Goal: Task Accomplishment & Management: Complete application form

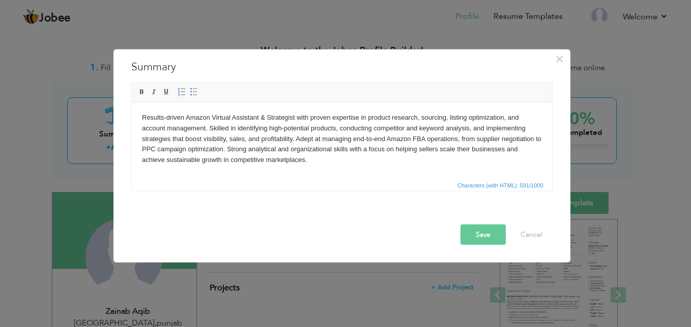
click at [491, 233] on button "Save" at bounding box center [482, 234] width 45 height 20
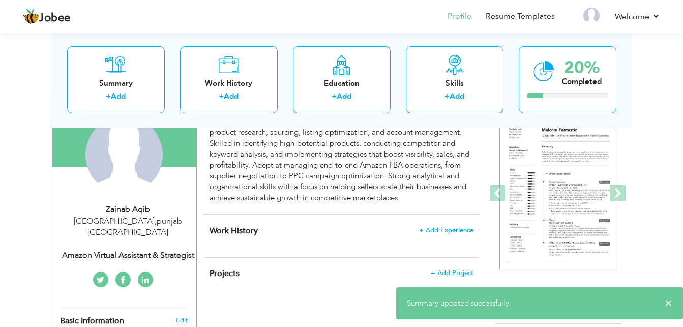
scroll to position [51, 0]
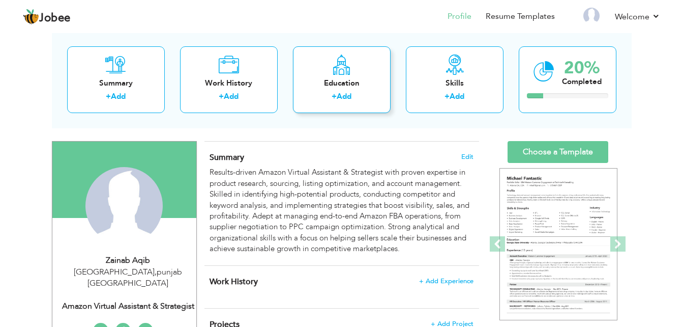
click at [327, 90] on div "Education + Add" at bounding box center [342, 79] width 98 height 67
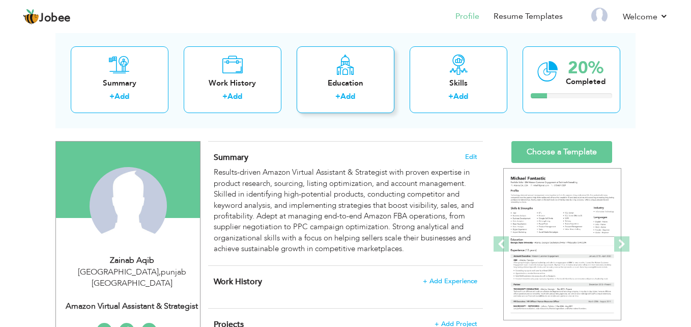
radio input "true"
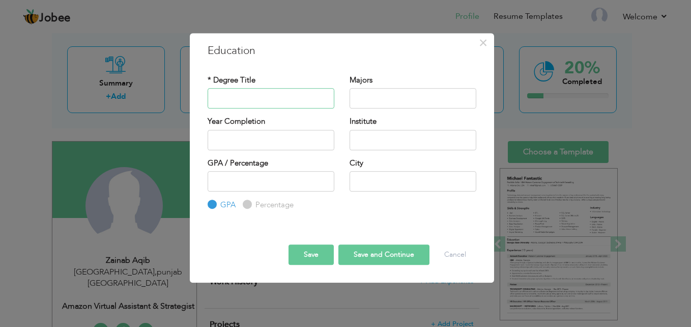
click at [297, 94] on input "text" at bounding box center [271, 98] width 127 height 20
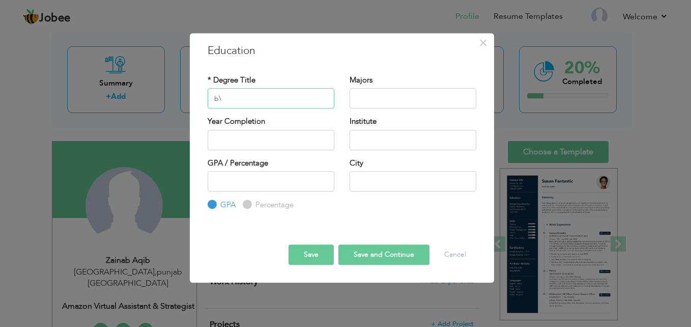
type input "b"
type input "N"
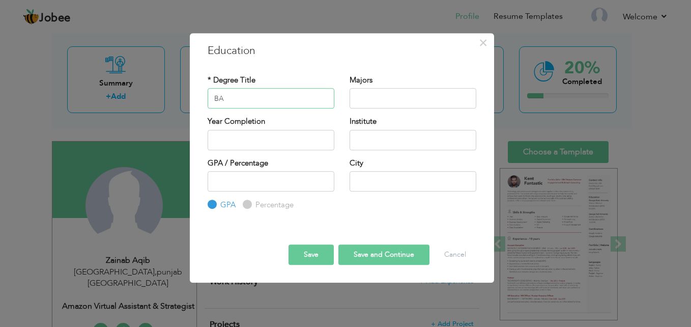
type input "BA"
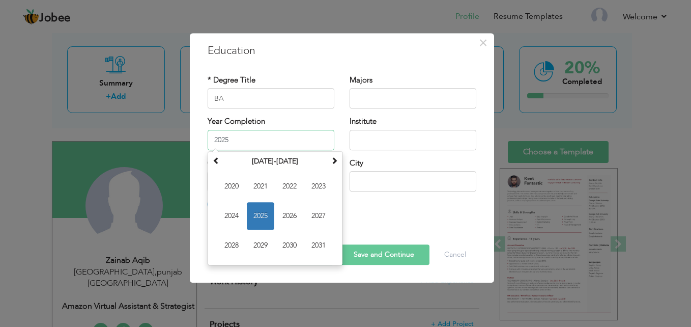
click at [278, 143] on input "2025" at bounding box center [271, 140] width 127 height 20
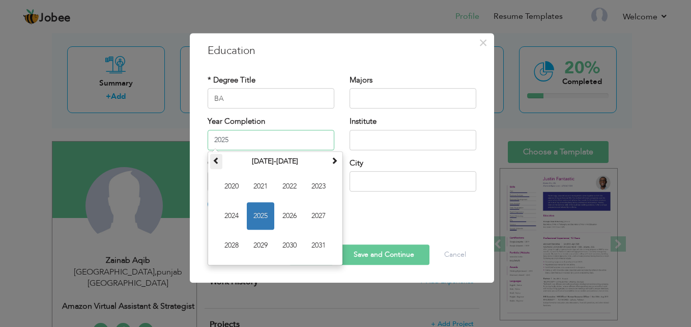
click at [213, 158] on span at bounding box center [216, 160] width 7 height 7
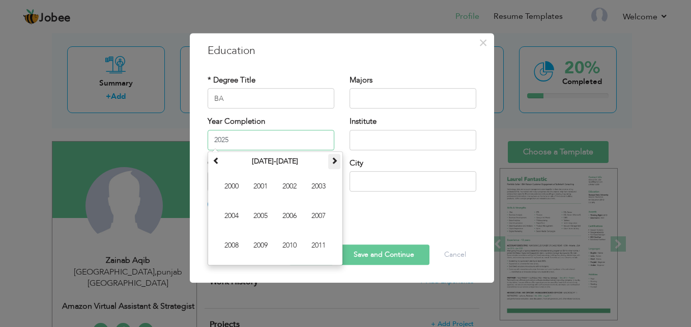
click at [333, 157] on span at bounding box center [334, 160] width 7 height 7
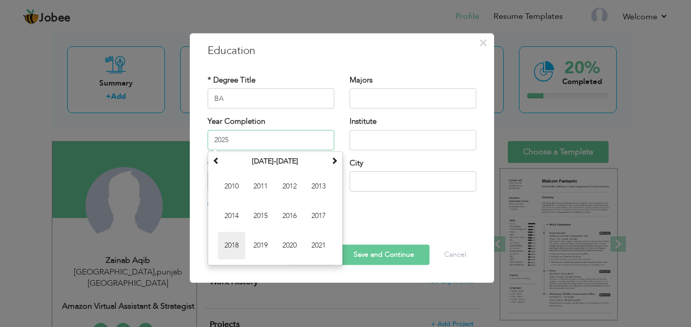
click at [232, 247] on span "2018" at bounding box center [231, 245] width 27 height 27
type input "2018"
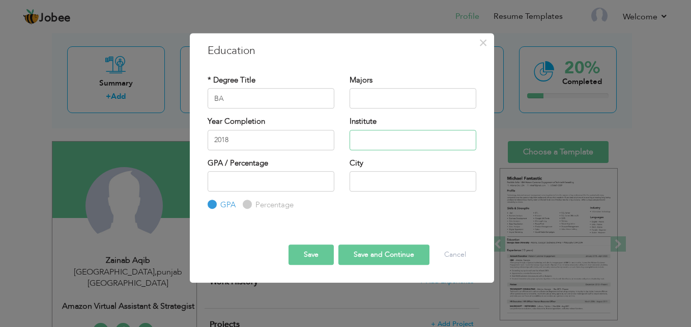
click at [403, 136] on input "text" at bounding box center [413, 140] width 127 height 20
type input "[GEOGRAPHIC_DATA]"
click at [391, 178] on input "text" at bounding box center [413, 181] width 127 height 20
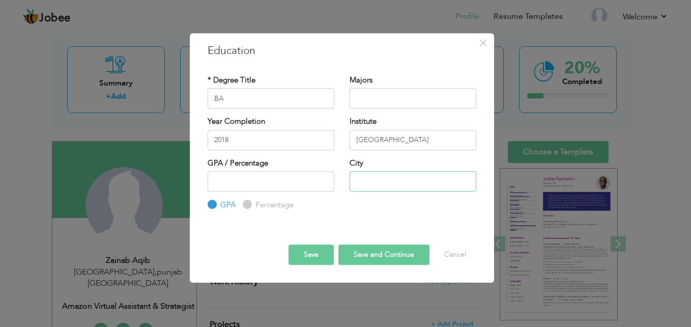
type input "[GEOGRAPHIC_DATA]"
click at [318, 184] on input "number" at bounding box center [271, 181] width 127 height 20
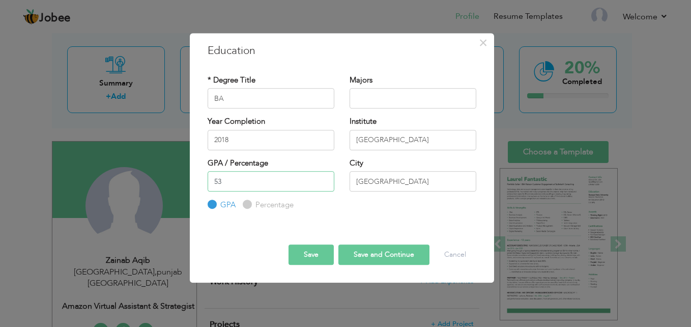
type input "53"
click at [418, 252] on button "Save and Continue" at bounding box center [383, 254] width 91 height 20
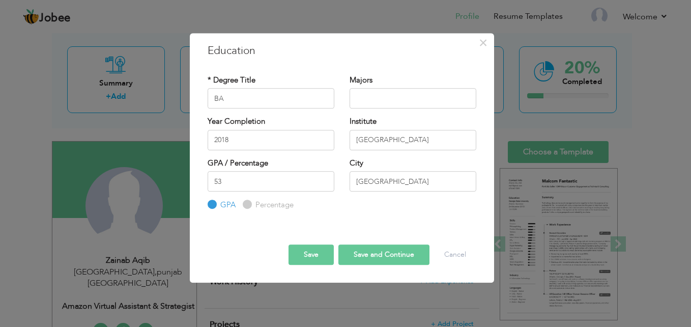
click at [248, 204] on input "Percentage" at bounding box center [246, 204] width 7 height 7
radio input "true"
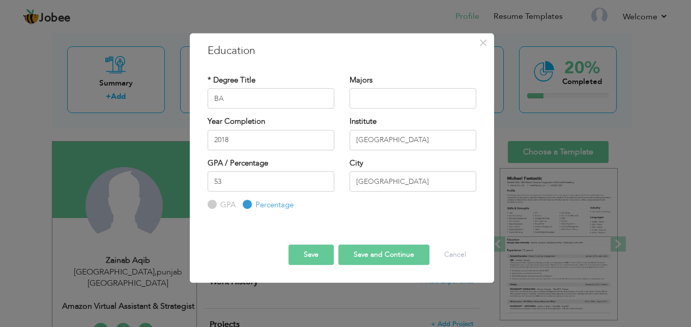
click at [404, 256] on button "Save and Continue" at bounding box center [383, 254] width 91 height 20
radio input "true"
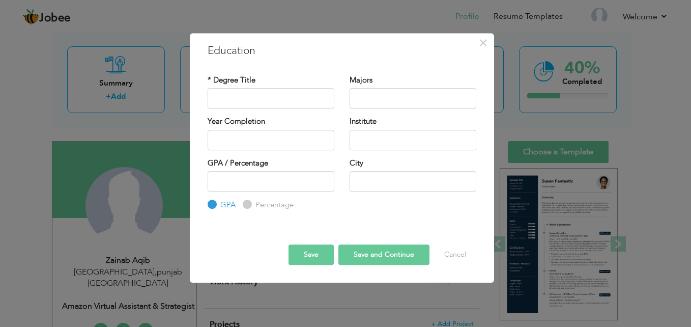
click at [416, 248] on button "Save and Continue" at bounding box center [383, 254] width 91 height 20
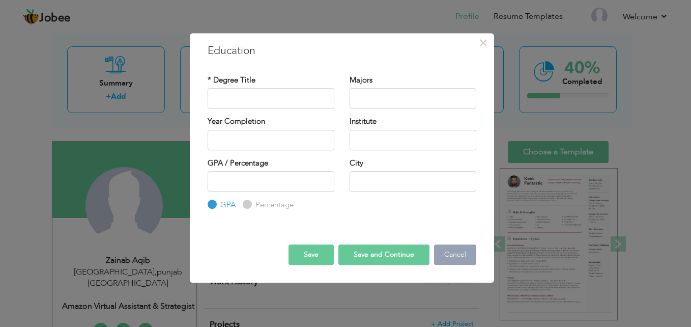
click at [447, 255] on button "Cancel" at bounding box center [455, 254] width 42 height 20
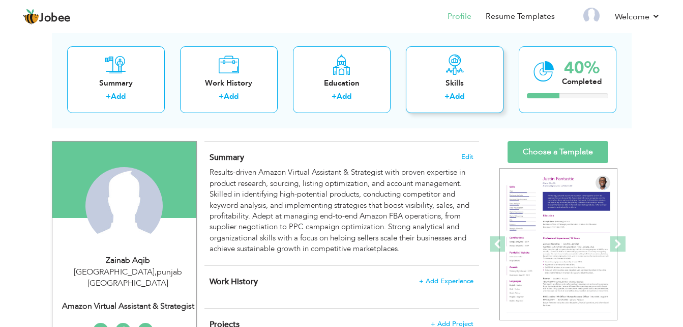
click at [444, 67] on div "Skills + Add" at bounding box center [455, 79] width 98 height 67
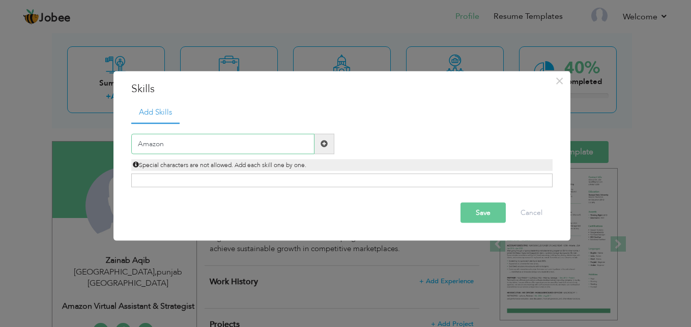
click at [207, 141] on input "Amazon" at bounding box center [222, 143] width 183 height 20
type input "Amazon Virtual Assistant"
click at [225, 184] on div "Click on , to mark skill as primary." at bounding box center [341, 181] width 421 height 14
click at [277, 197] on div "Save Cancel" at bounding box center [342, 212] width 437 height 36
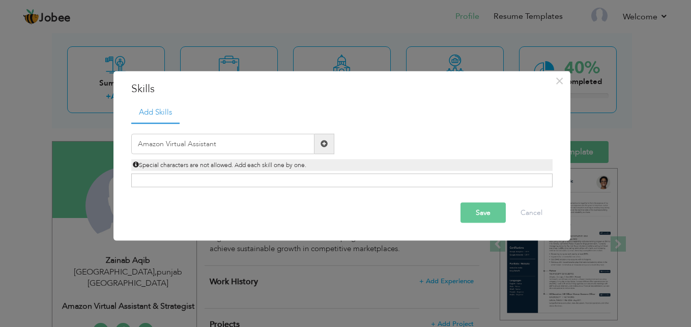
click at [289, 181] on div "Click on , to mark skill as primary." at bounding box center [341, 181] width 421 height 14
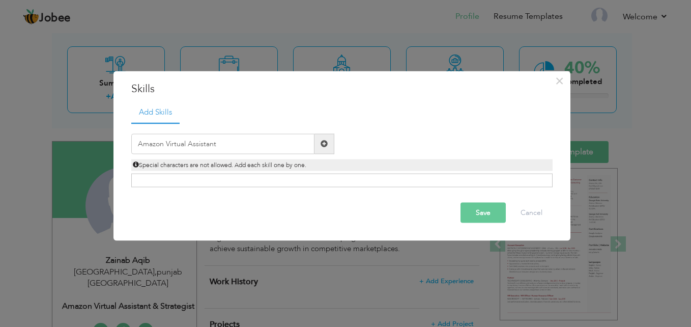
click at [321, 145] on span at bounding box center [324, 143] width 7 height 7
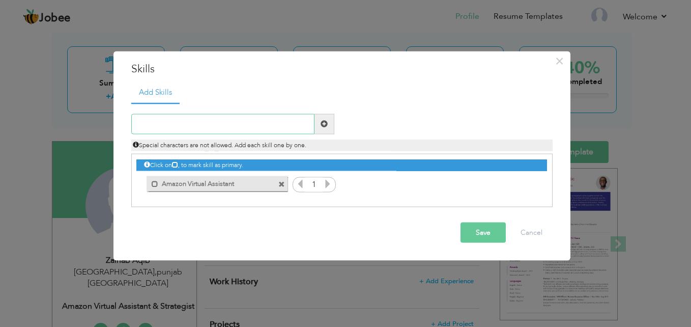
click at [230, 128] on input "text" at bounding box center [222, 123] width 183 height 20
click at [283, 182] on span at bounding box center [281, 184] width 7 height 7
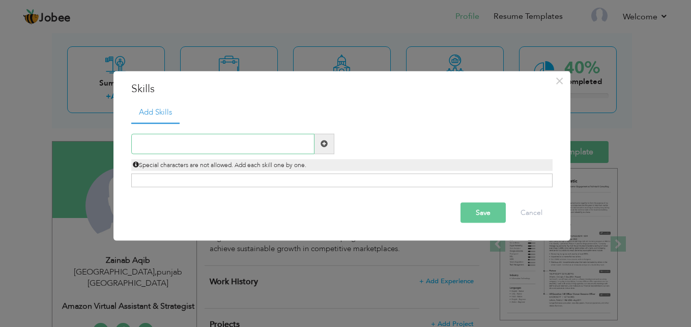
click at [220, 150] on input "text" at bounding box center [222, 143] width 183 height 20
click at [220, 149] on input "text" at bounding box center [222, 143] width 183 height 20
click at [221, 148] on input "Amazon" at bounding box center [222, 143] width 183 height 20
click at [295, 147] on input "Amazon Virtual Assistant" at bounding box center [222, 143] width 183 height 20
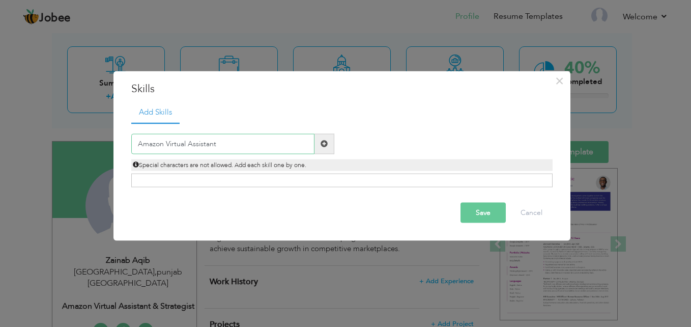
click at [285, 147] on input "Amazon Virtual Assistant" at bounding box center [222, 143] width 183 height 20
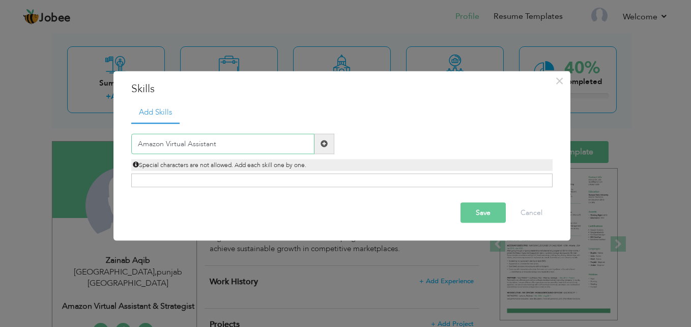
click at [277, 143] on input "Amazon Virtual Assistant" at bounding box center [222, 143] width 183 height 20
type input "Amazon Virtual Assistant FBA"
click at [489, 210] on button "Save" at bounding box center [482, 212] width 45 height 20
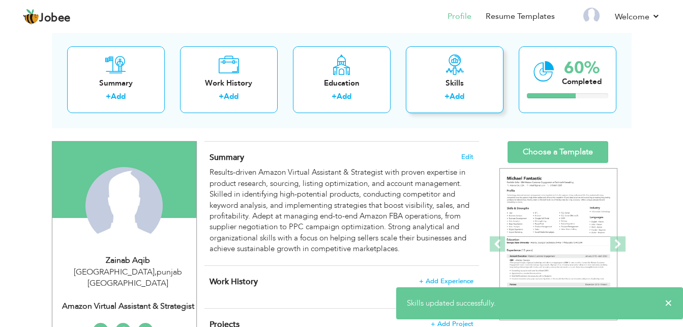
click at [441, 73] on div "Skills + Add" at bounding box center [455, 79] width 98 height 67
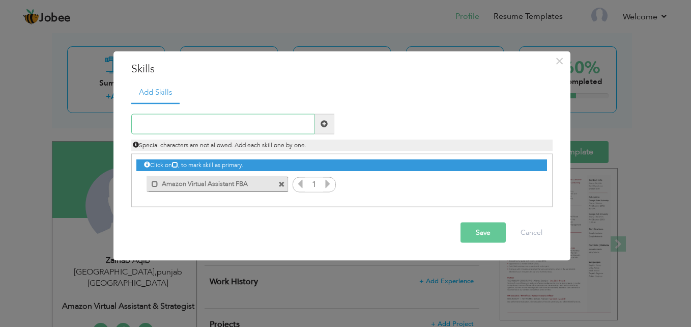
click at [268, 130] on input "text" at bounding box center [222, 123] width 183 height 20
click at [262, 120] on input "Web" at bounding box center [222, 123] width 183 height 20
click at [262, 119] on input "Web" at bounding box center [222, 123] width 183 height 20
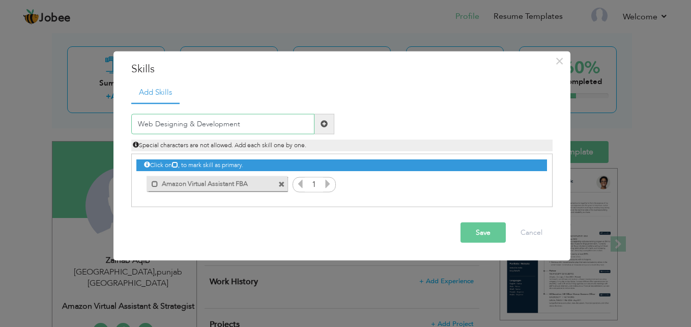
type input "Web Designing & Development"
click at [329, 121] on span at bounding box center [324, 123] width 20 height 20
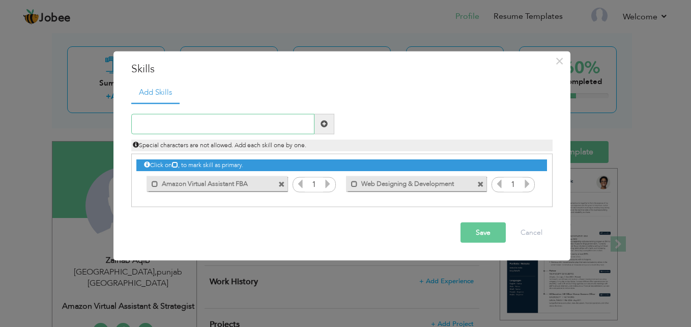
click at [268, 130] on input "text" at bounding box center [222, 123] width 183 height 20
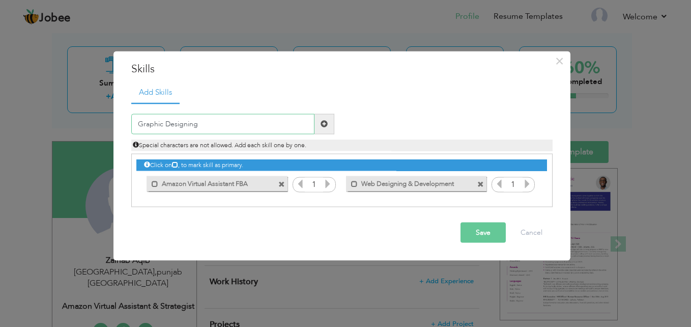
type input "Graphic Designing"
click at [328, 124] on span at bounding box center [324, 123] width 20 height 20
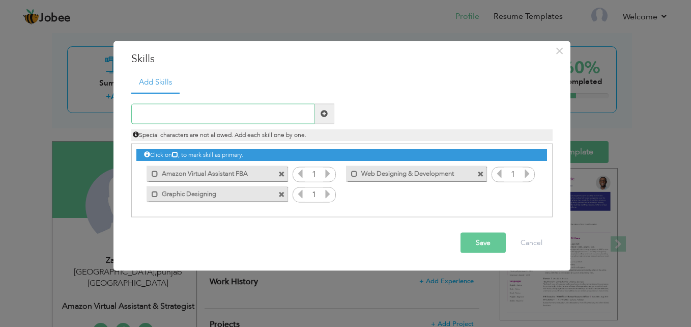
click at [264, 112] on input "text" at bounding box center [222, 113] width 183 height 20
click at [263, 112] on input "text" at bounding box center [222, 113] width 183 height 20
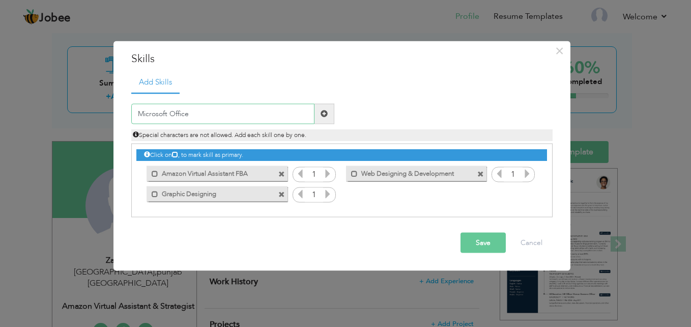
type input "Microsoft Office"
click at [320, 117] on span at bounding box center [324, 113] width 20 height 20
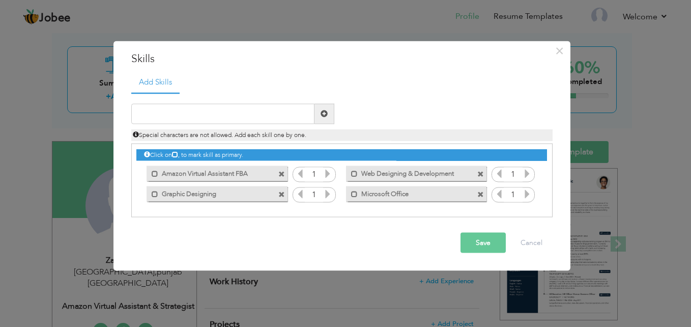
click at [477, 245] on button "Save" at bounding box center [482, 242] width 45 height 20
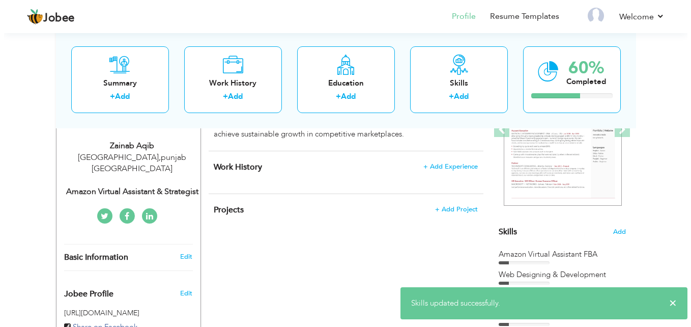
scroll to position [102, 0]
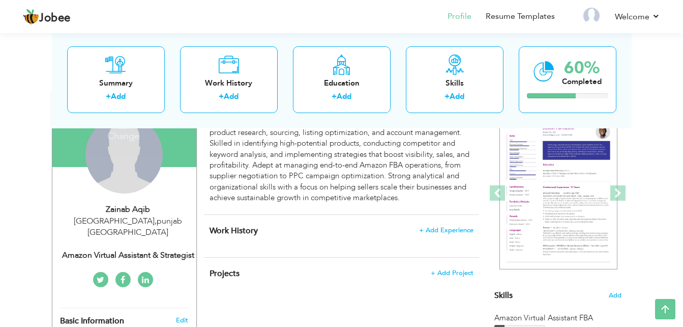
click at [102, 182] on div "Change Remove" at bounding box center [123, 154] width 77 height 77
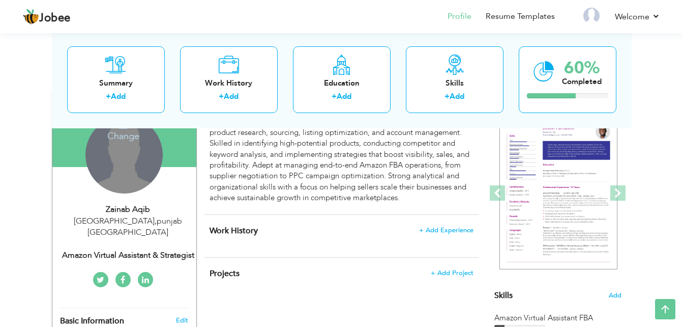
click at [133, 140] on h4 "Change" at bounding box center [123, 129] width 73 height 24
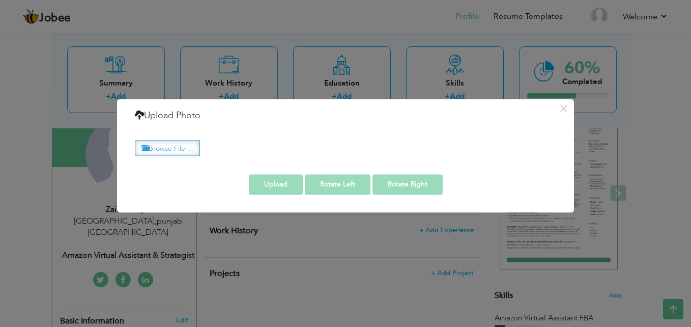
click at [191, 153] on label "Browse File ..." at bounding box center [167, 148] width 65 height 16
click at [0, 0] on input "Browse File ..." at bounding box center [0, 0] width 0 height 0
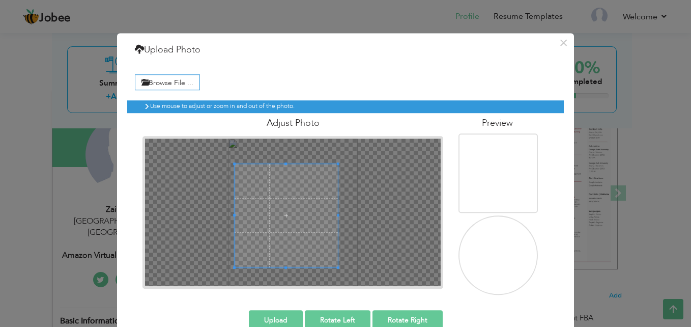
click at [285, 190] on span at bounding box center [287, 216] width 104 height 104
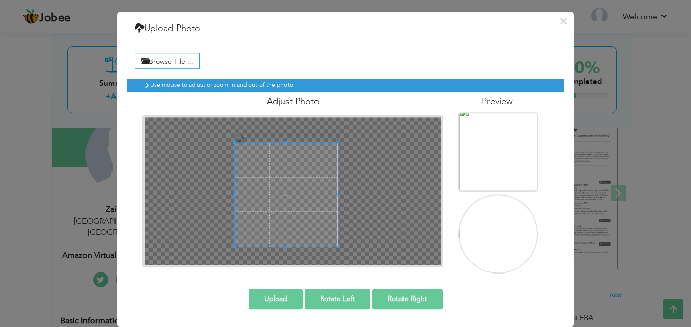
click at [275, 232] on span at bounding box center [287, 195] width 104 height 104
click at [285, 296] on button "Upload" at bounding box center [276, 299] width 54 height 20
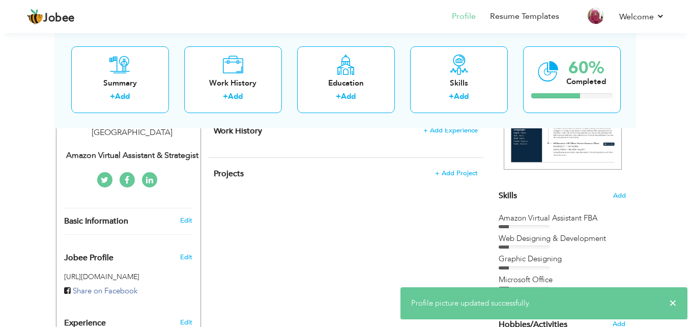
scroll to position [204, 0]
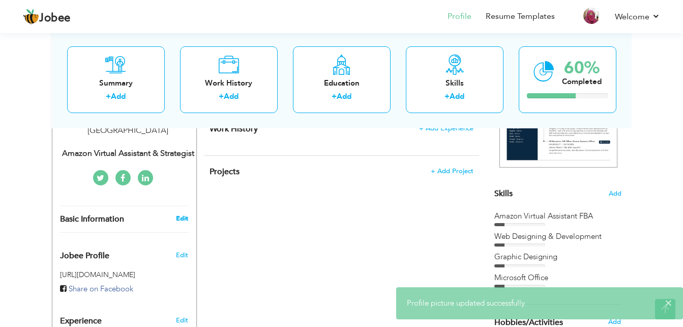
click at [187, 214] on link "Edit" at bounding box center [182, 218] width 12 height 9
type input "zainab"
type input "Aqib"
type input "03164637346"
select select "number:166"
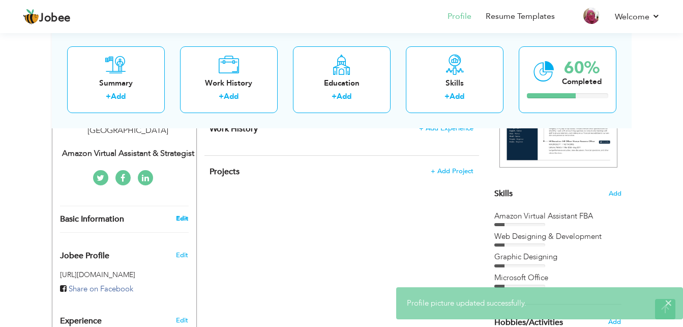
type input "[GEOGRAPHIC_DATA]"
select select "number:1"
type input "amazon virtual assistant & Strategist"
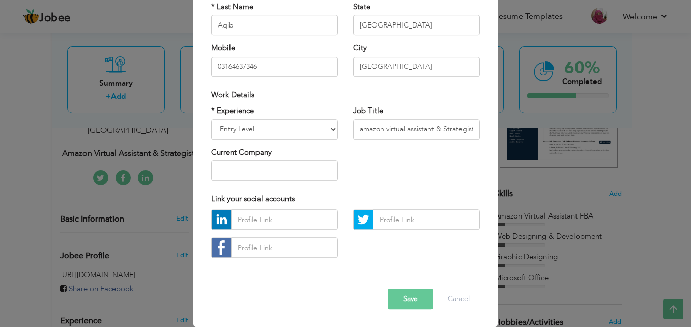
scroll to position [133, 0]
click at [234, 222] on input "text" at bounding box center [284, 219] width 107 height 20
click at [256, 247] on input "text" at bounding box center [284, 247] width 107 height 20
paste input "https://www.facebook.com/zainab.aqib.5"
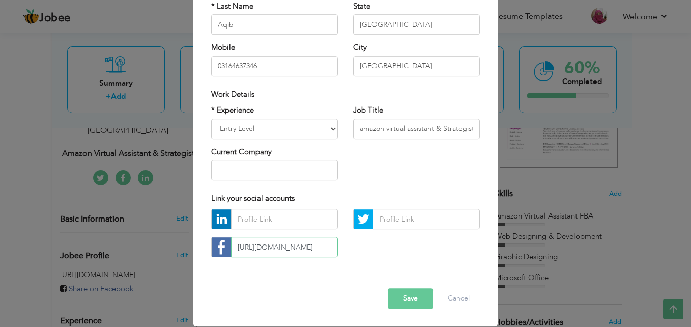
scroll to position [0, 36]
type input "https://www.facebook.com/zainab.aqib.5"
click at [265, 219] on input "text" at bounding box center [284, 219] width 107 height 20
paste input "https://www.linkedin.com/in/zainab-aqib-2764aa277/"
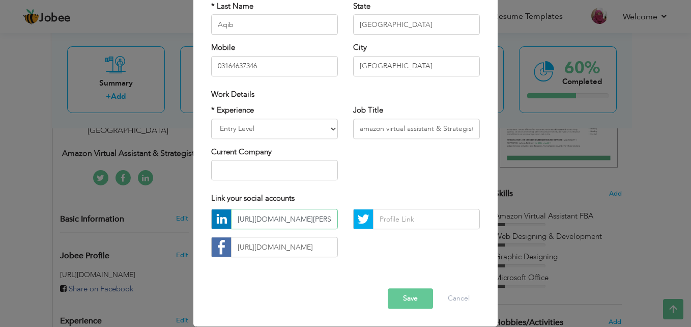
scroll to position [0, 73]
type input "https://www.linkedin.com/in/zainab-aqib-2764aa277/"
click at [379, 224] on input "text" at bounding box center [426, 219] width 107 height 20
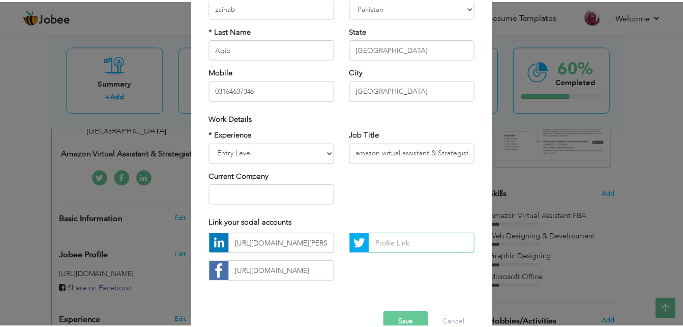
scroll to position [133, 0]
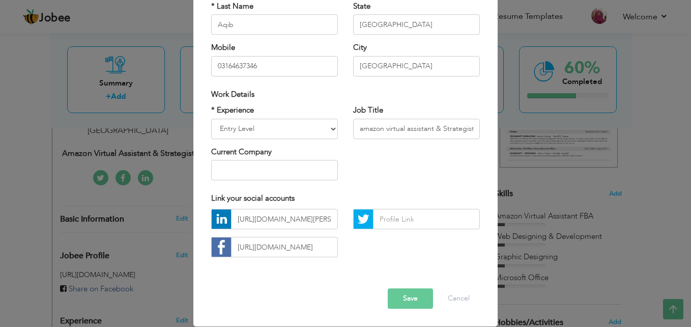
click at [416, 302] on button "Save" at bounding box center [410, 299] width 45 height 20
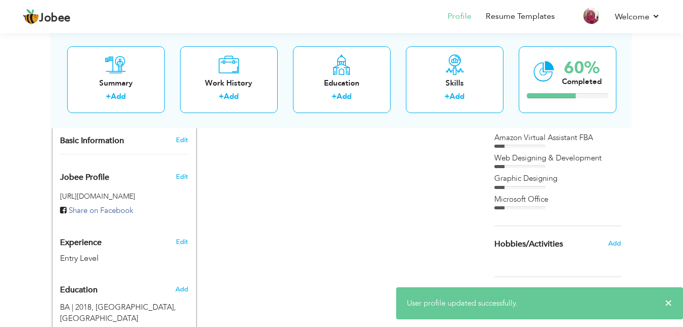
scroll to position [405, 0]
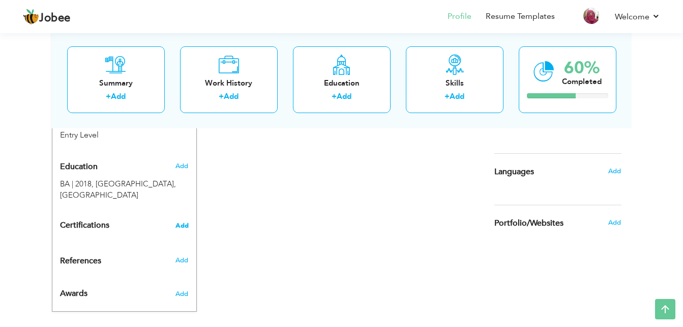
click at [182, 222] on span "Add" at bounding box center [182, 225] width 13 height 7
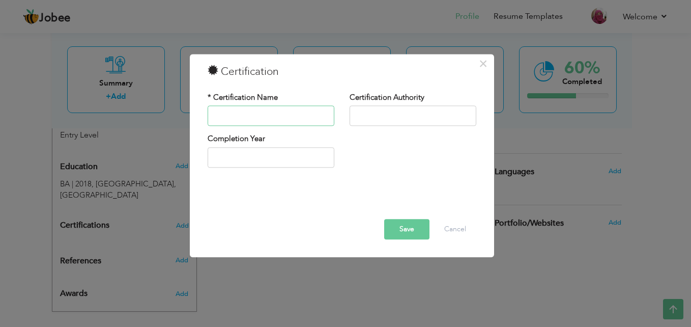
click at [258, 110] on input "text" at bounding box center [271, 116] width 127 height 20
type input "Graphic Designing"
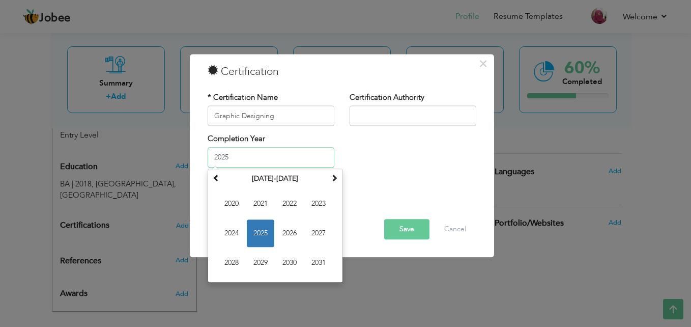
click at [293, 160] on input "2025" at bounding box center [271, 157] width 127 height 20
click at [215, 179] on span at bounding box center [216, 177] width 7 height 7
click at [274, 257] on td "2010 2011 2012 2013 2014 2015 2016 2017 2018 2019 2020 2021" at bounding box center [275, 233] width 130 height 94
click at [265, 257] on span "2019" at bounding box center [260, 262] width 27 height 27
type input "2019"
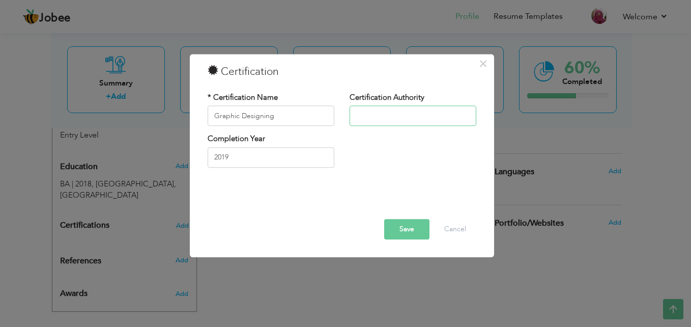
click at [369, 119] on input "text" at bounding box center [413, 116] width 127 height 20
type input "Punjab Skill Development Council"
click at [415, 227] on button "Save" at bounding box center [406, 229] width 45 height 20
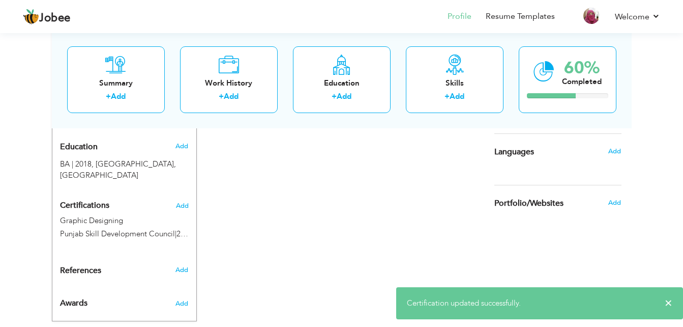
scroll to position [435, 0]
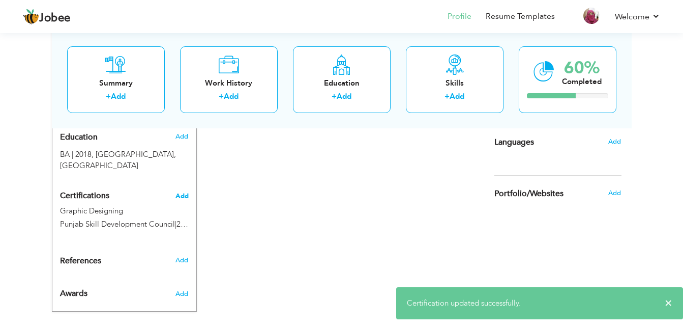
click at [182, 192] on span "Add" at bounding box center [182, 195] width 13 height 7
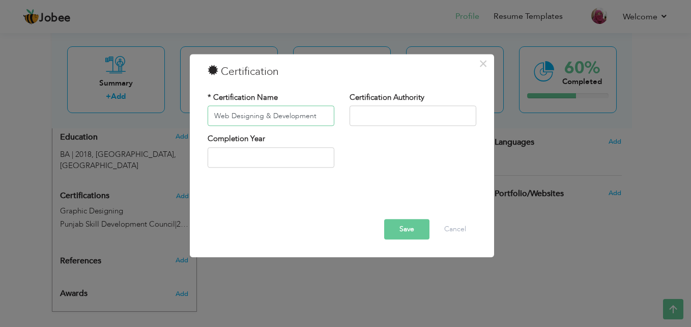
type input "Web Designing & Development"
click at [260, 157] on input "text" at bounding box center [271, 157] width 127 height 20
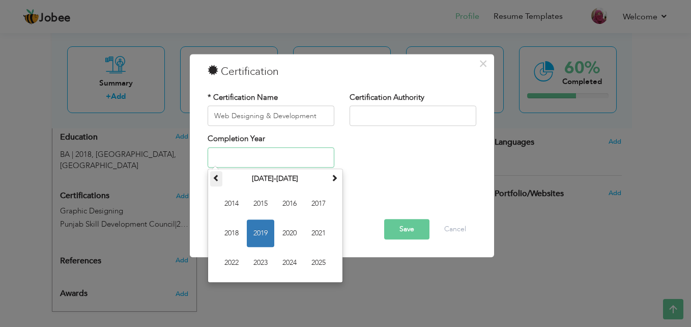
click at [217, 178] on span at bounding box center [216, 177] width 7 height 7
click at [336, 180] on span at bounding box center [334, 177] width 7 height 7
click at [236, 227] on span "2018" at bounding box center [231, 232] width 27 height 27
type input "2018"
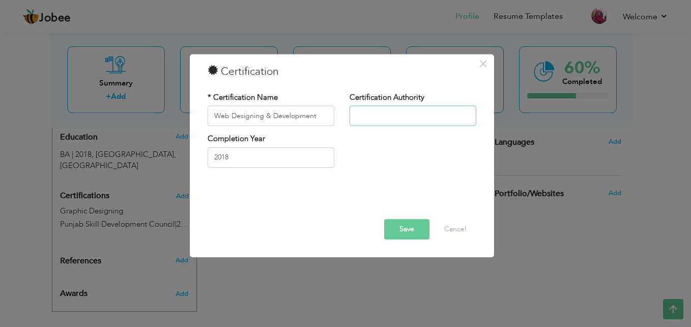
click at [402, 122] on input "text" at bounding box center [413, 116] width 127 height 20
type input "P.S.D.F"
click at [410, 226] on button "Save" at bounding box center [406, 229] width 45 height 20
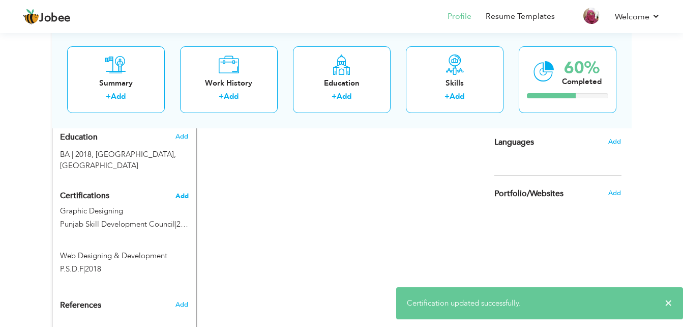
click at [184, 192] on span "Add" at bounding box center [182, 195] width 13 height 7
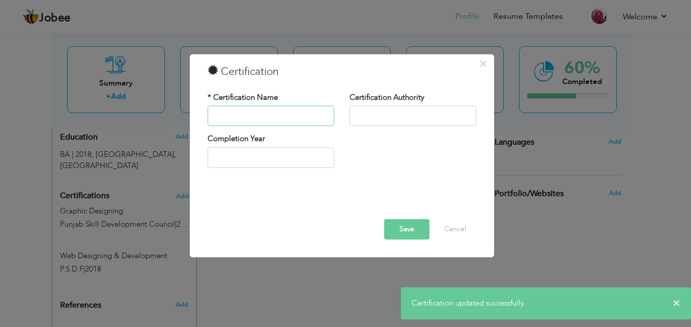
click at [278, 113] on input "text" at bounding box center [271, 116] width 127 height 20
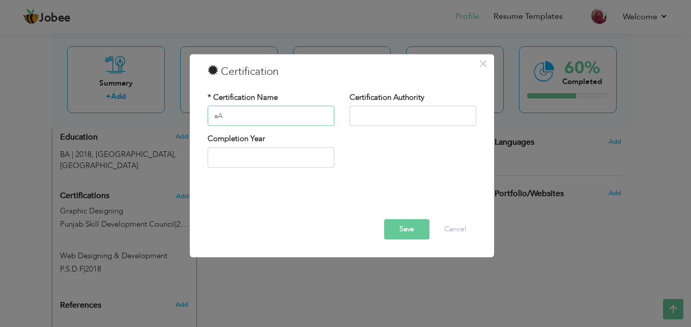
type input "a"
type input "Amazon Virtual Assistant"
click at [380, 120] on input "text" at bounding box center [413, 116] width 127 height 20
type input "Enablers"
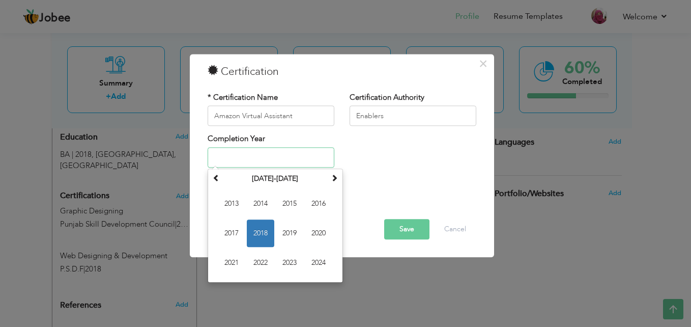
click at [216, 162] on input "text" at bounding box center [271, 157] width 127 height 20
click at [334, 178] on span at bounding box center [334, 177] width 7 height 7
click at [296, 201] on span "2025" at bounding box center [289, 203] width 27 height 27
type input "2025"
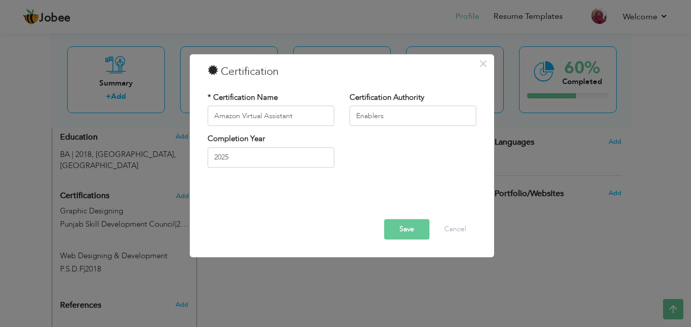
click at [423, 221] on button "Save" at bounding box center [406, 229] width 45 height 20
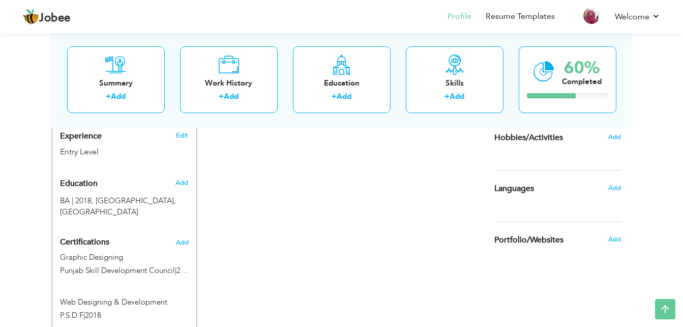
scroll to position [384, 0]
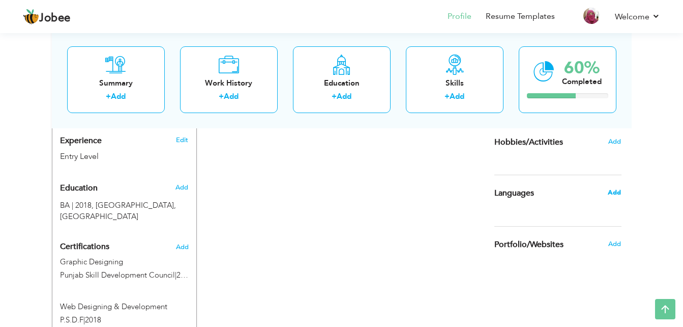
click at [614, 193] on span "Add" at bounding box center [614, 192] width 13 height 9
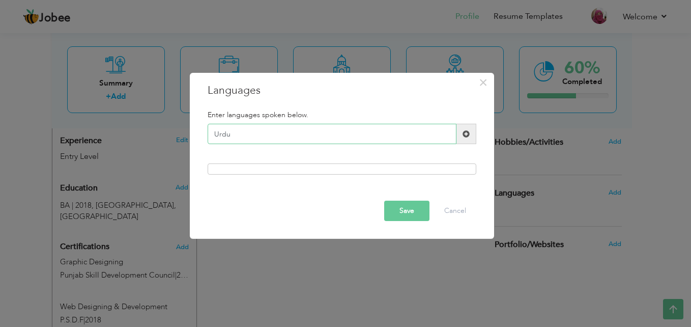
type input "Urdu"
click at [468, 141] on span at bounding box center [466, 134] width 20 height 20
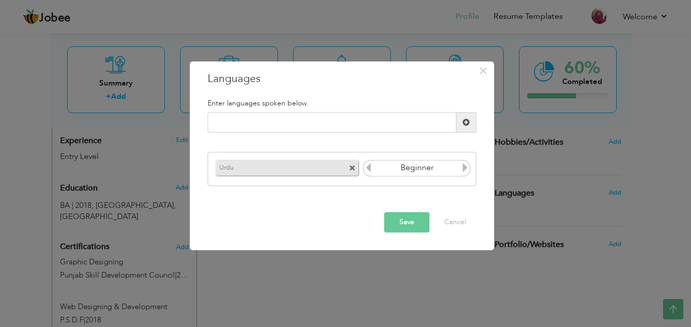
click at [466, 168] on icon at bounding box center [464, 167] width 9 height 9
click at [338, 124] on input "text" at bounding box center [332, 122] width 249 height 20
type input "English"
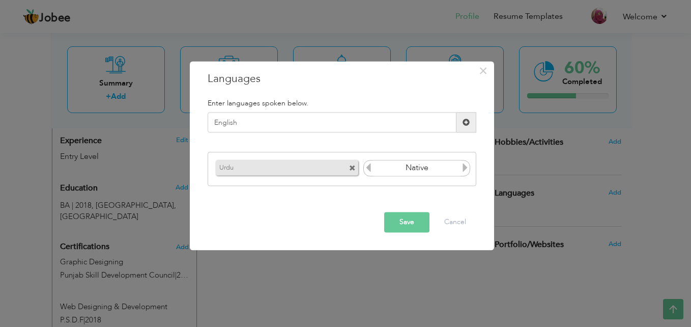
click at [465, 126] on span at bounding box center [466, 122] width 7 height 7
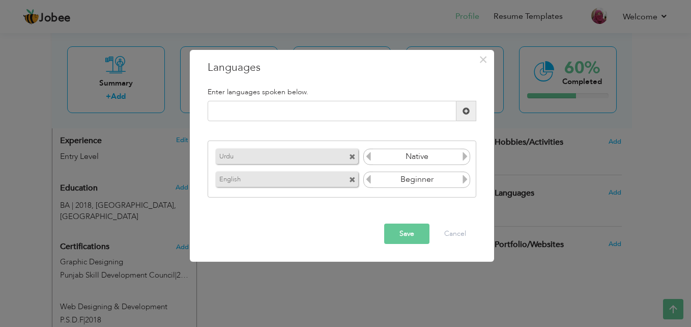
click at [465, 178] on icon at bounding box center [464, 179] width 9 height 9
click at [368, 178] on icon at bounding box center [368, 179] width 9 height 9
click at [369, 182] on icon at bounding box center [368, 179] width 9 height 9
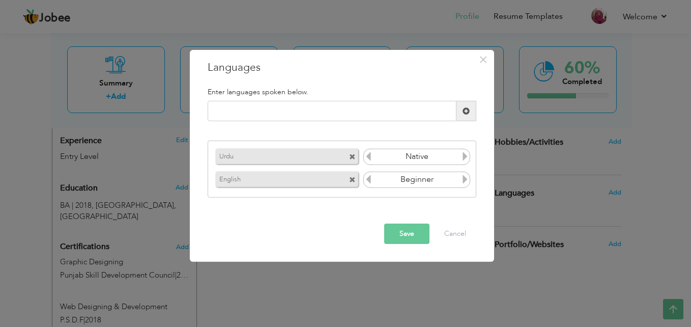
click at [462, 184] on icon at bounding box center [464, 179] width 9 height 9
click at [419, 230] on button "Save" at bounding box center [406, 233] width 45 height 20
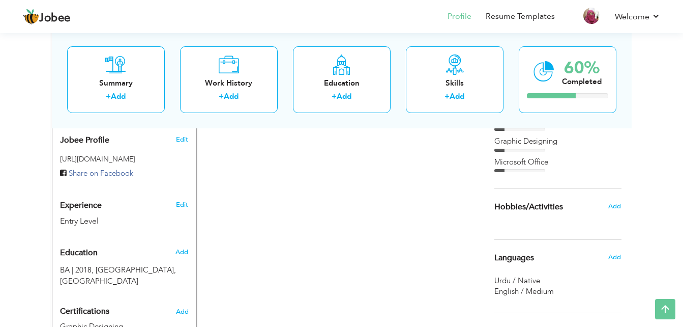
scroll to position [321, 0]
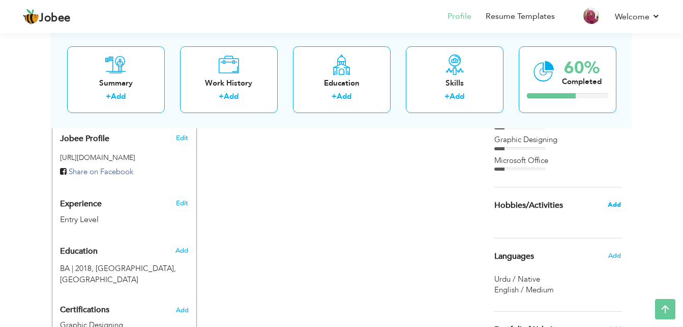
click at [617, 206] on span "Add" at bounding box center [614, 204] width 13 height 9
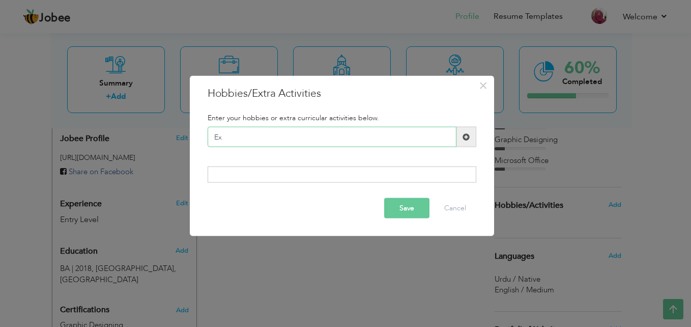
type input "E"
paste input "Travel & Cultural Explora"
type input "Travel & Cultural Explora"
click at [469, 136] on span at bounding box center [466, 136] width 7 height 7
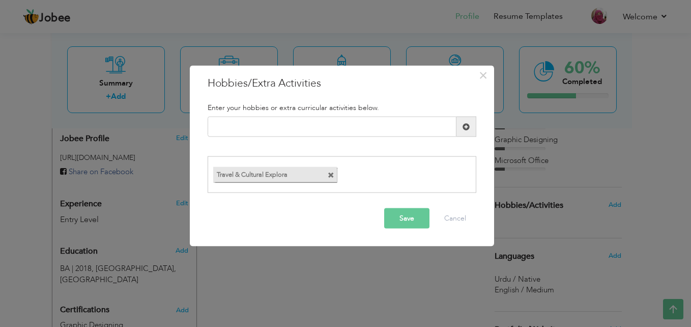
click at [329, 176] on span at bounding box center [331, 174] width 7 height 7
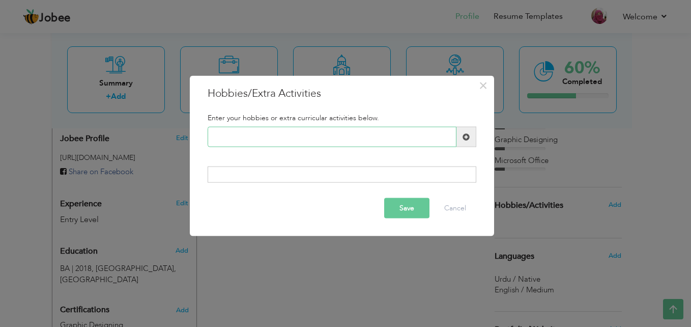
click at [279, 134] on input "text" at bounding box center [332, 137] width 249 height 20
paste input "Travel & Cultural Explora"
type input "T"
click at [303, 136] on input "Reading Informative Conte" at bounding box center [332, 137] width 249 height 20
type input "Reading"
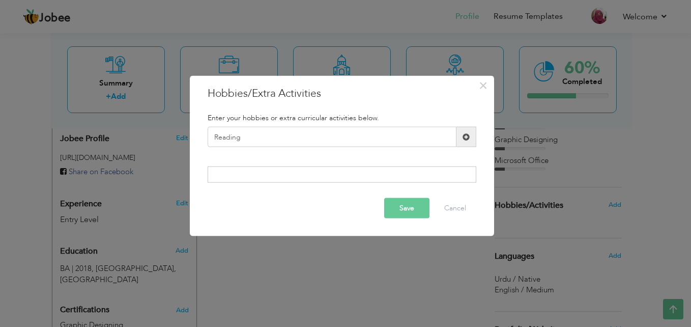
click at [469, 128] on span at bounding box center [466, 137] width 20 height 20
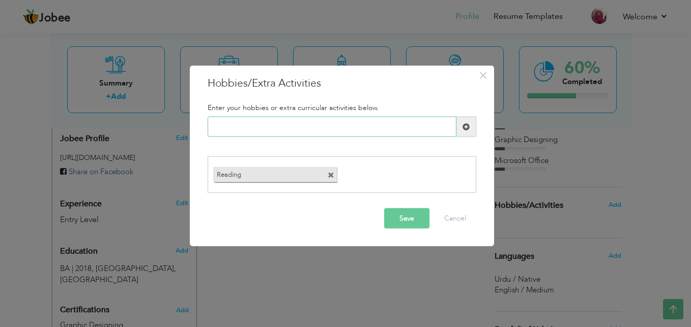
click at [309, 126] on input "text" at bounding box center [332, 127] width 249 height 20
type input "online Learning"
click at [390, 216] on button "Save" at bounding box center [406, 218] width 45 height 20
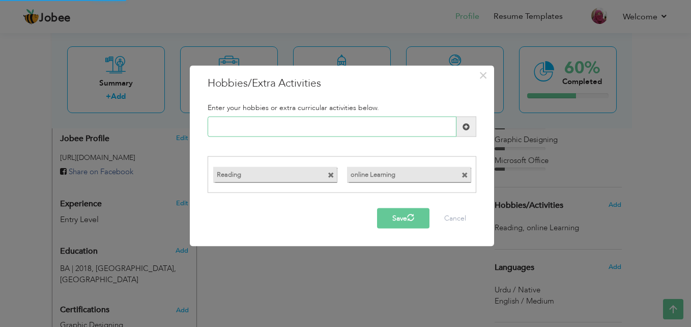
click at [349, 127] on input "text" at bounding box center [332, 127] width 249 height 20
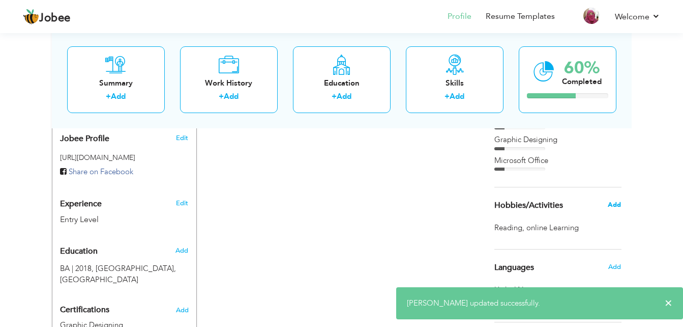
click at [611, 204] on span "Add" at bounding box center [614, 204] width 13 height 9
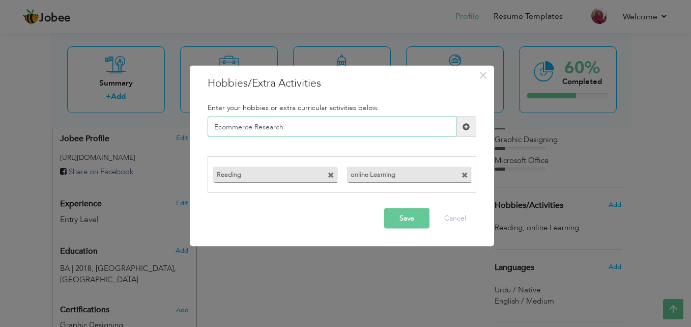
type input "Ecommerce Research"
click at [467, 129] on span at bounding box center [466, 126] width 7 height 7
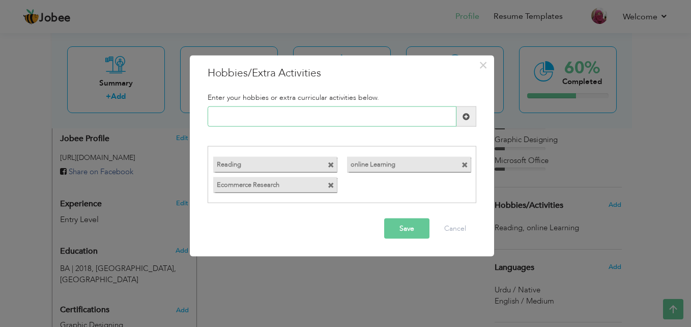
click at [232, 117] on input "text" at bounding box center [332, 116] width 249 height 20
type input "l"
type input "Traveling"
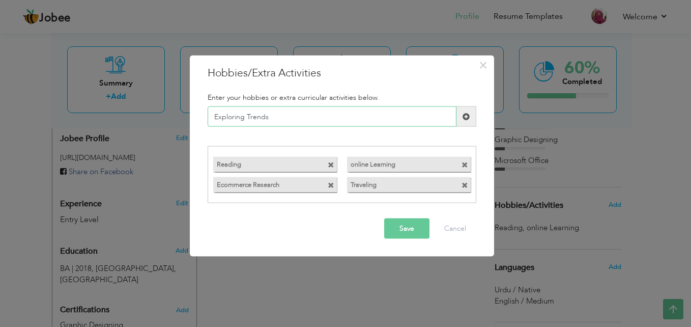
type input "Exploring Trends"
click at [397, 232] on button "Save" at bounding box center [406, 228] width 45 height 20
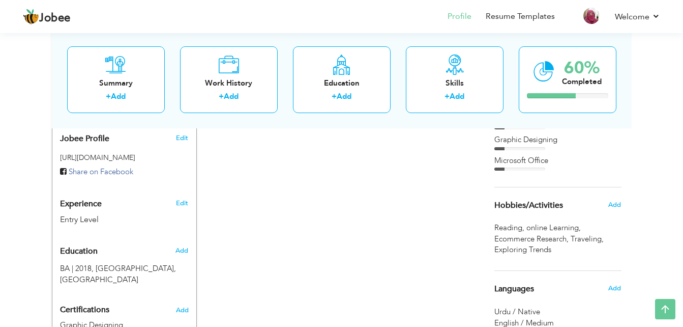
click at [616, 200] on h6 "Add" at bounding box center [615, 204] width 13 height 9
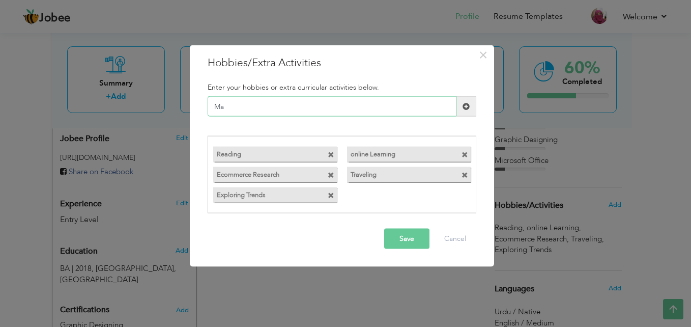
type input "M"
type input "Trends Analysis"
click at [413, 241] on button "Save" at bounding box center [406, 238] width 45 height 20
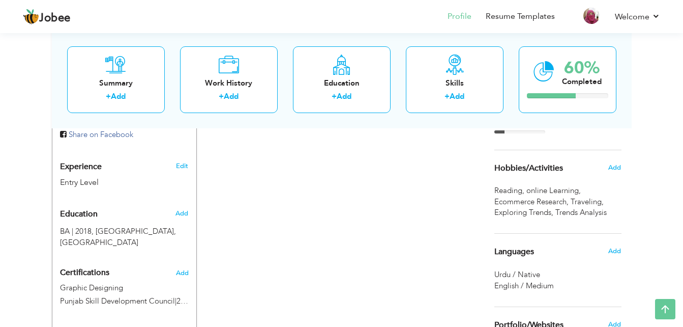
scroll to position [524, 0]
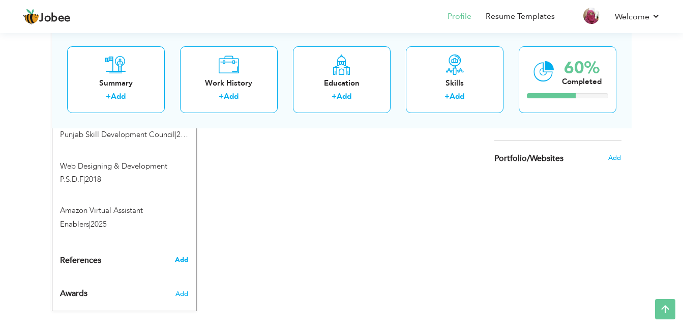
click at [184, 255] on span "Add" at bounding box center [181, 259] width 13 height 9
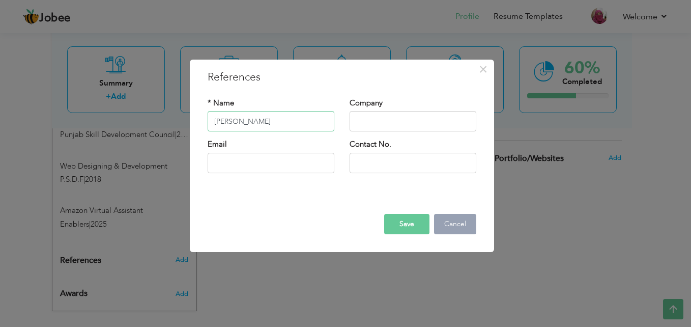
type input "Aqib Waheed Qureshi"
click at [472, 224] on button "Cancel" at bounding box center [455, 224] width 42 height 20
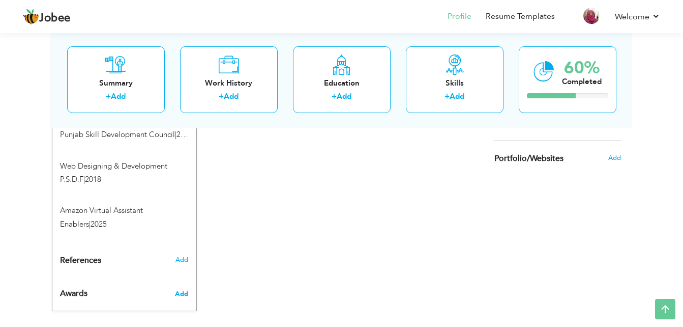
click at [184, 289] on span "Add" at bounding box center [181, 293] width 13 height 9
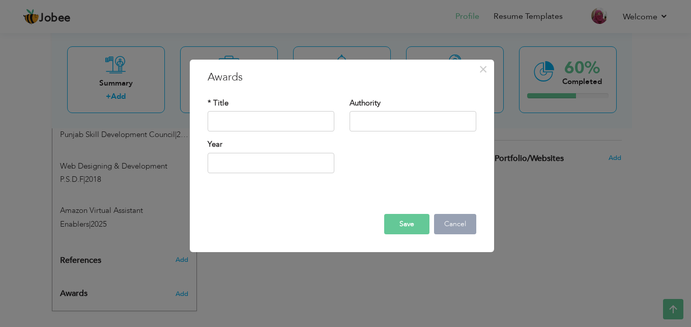
click at [456, 227] on button "Cancel" at bounding box center [455, 224] width 42 height 20
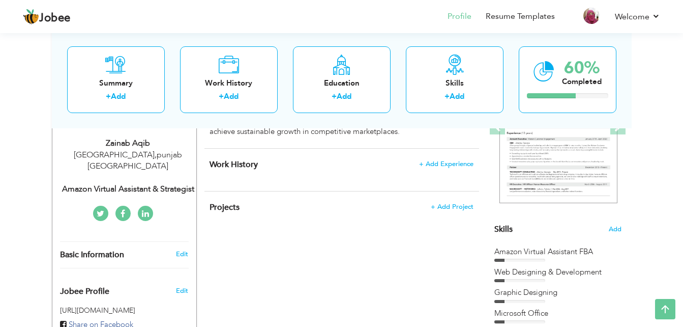
scroll to position [15, 0]
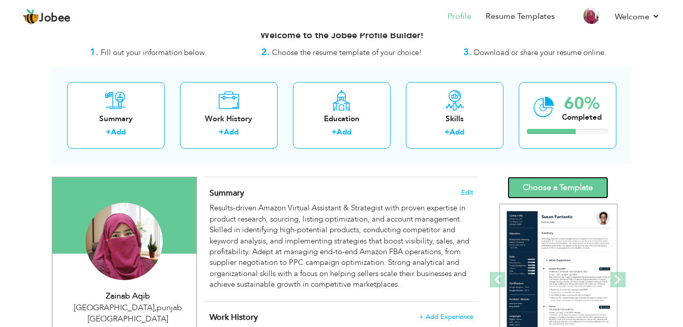
click at [588, 186] on link "Choose a Template" at bounding box center [558, 188] width 101 height 22
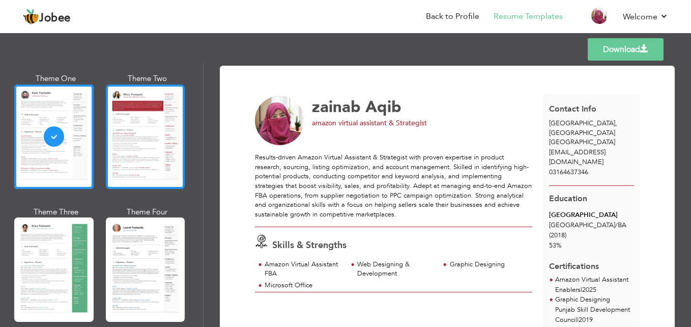
click at [149, 137] on div at bounding box center [145, 136] width 79 height 104
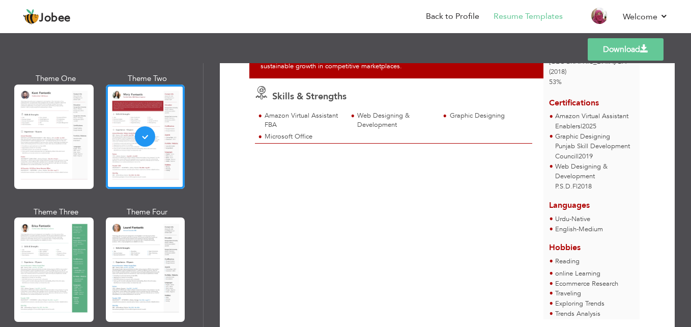
scroll to position [179, 0]
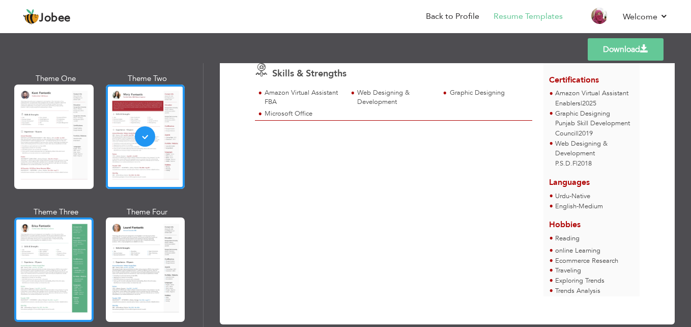
click at [81, 244] on div at bounding box center [53, 269] width 79 height 104
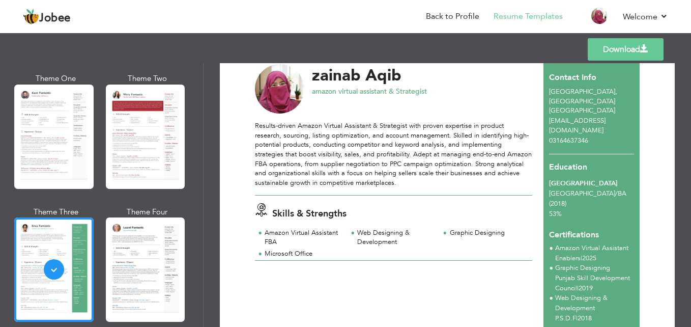
scroll to position [0, 0]
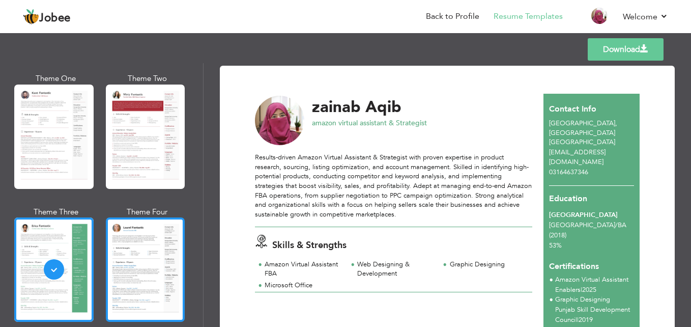
click at [168, 251] on div at bounding box center [145, 269] width 79 height 104
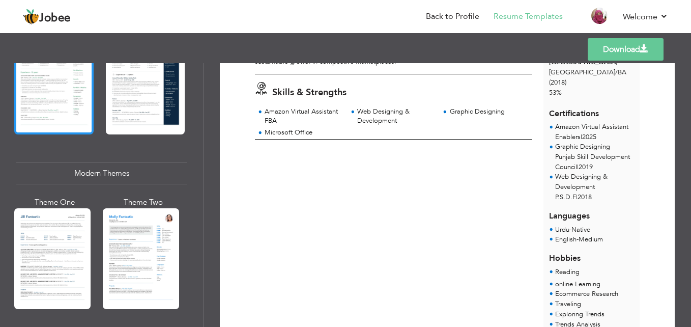
scroll to position [407, 0]
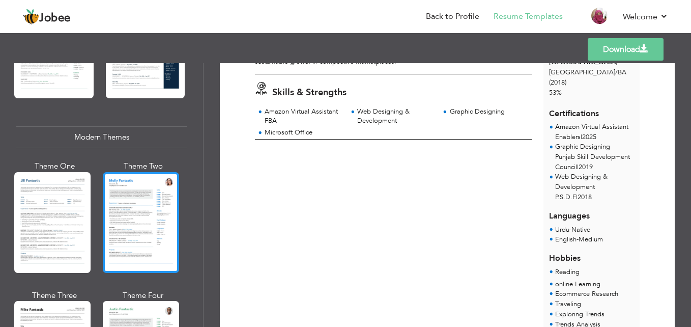
click at [127, 229] on div at bounding box center [141, 222] width 76 height 101
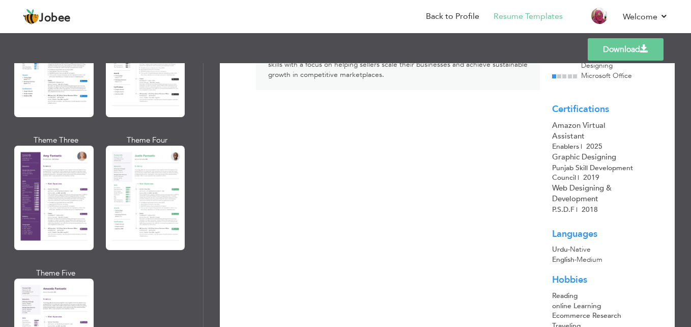
scroll to position [865, 0]
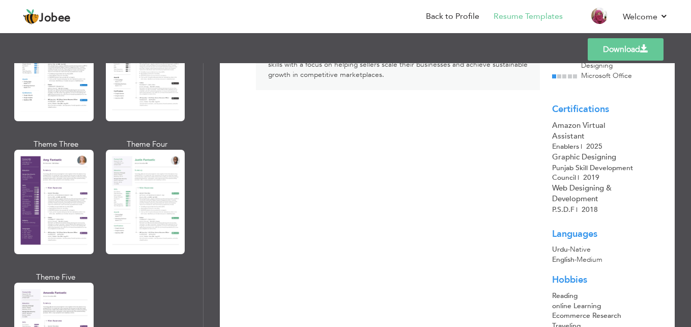
click at [28, 212] on div at bounding box center [53, 202] width 79 height 104
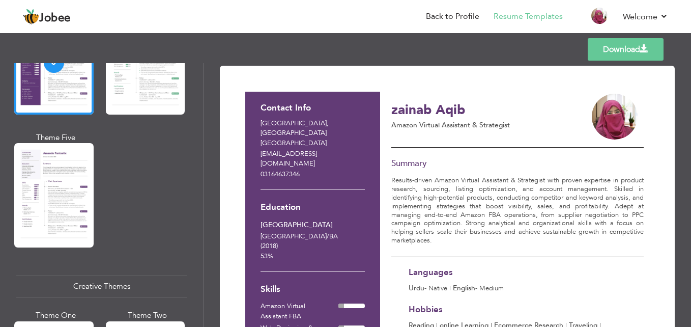
scroll to position [1170, 0]
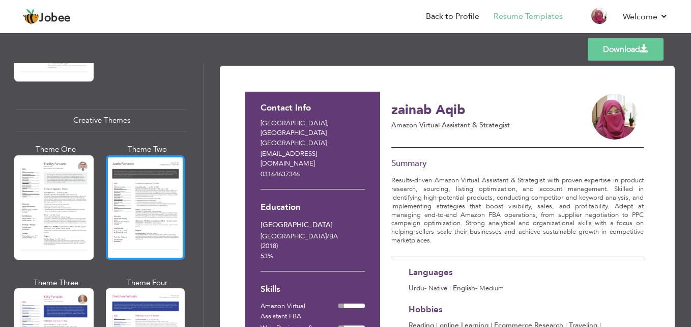
click at [133, 182] on div at bounding box center [145, 207] width 79 height 104
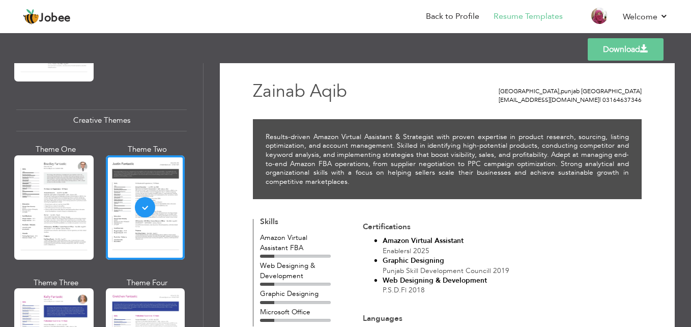
scroll to position [0, 0]
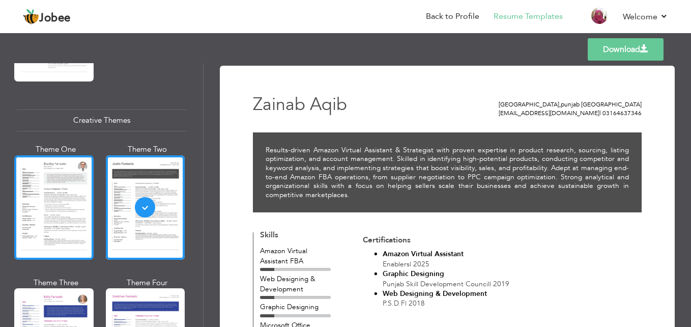
click at [46, 184] on div at bounding box center [53, 207] width 79 height 104
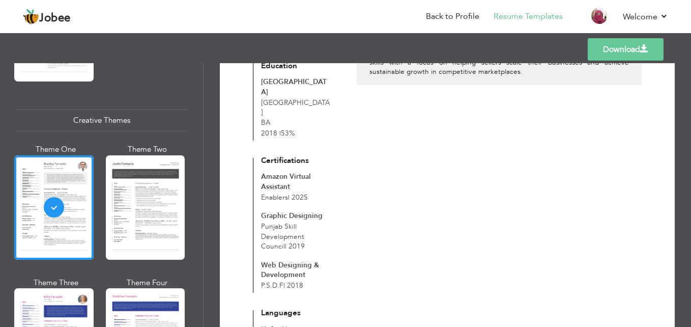
scroll to position [1272, 0]
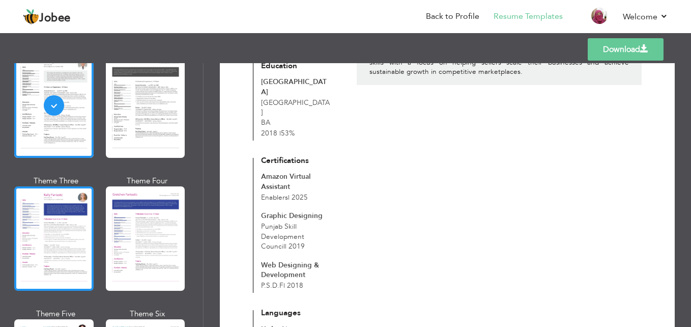
click at [54, 227] on div at bounding box center [53, 238] width 79 height 104
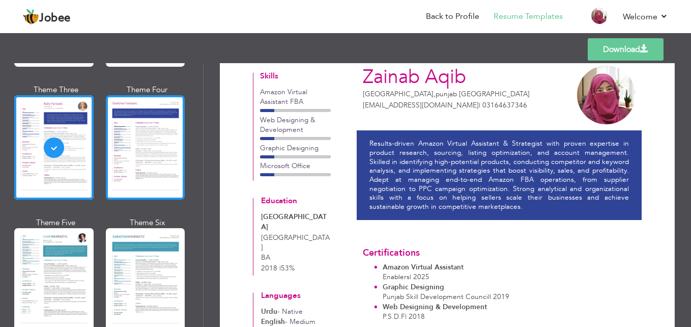
scroll to position [1374, 0]
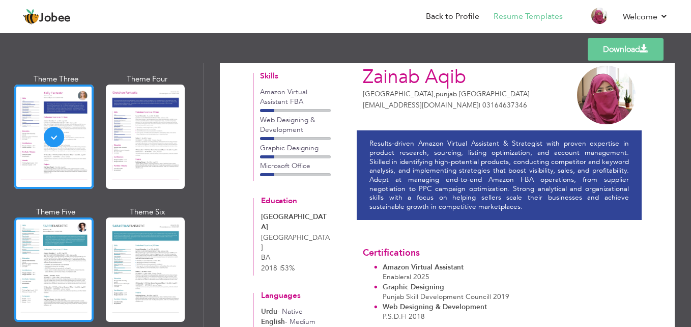
click at [23, 265] on div at bounding box center [53, 269] width 79 height 104
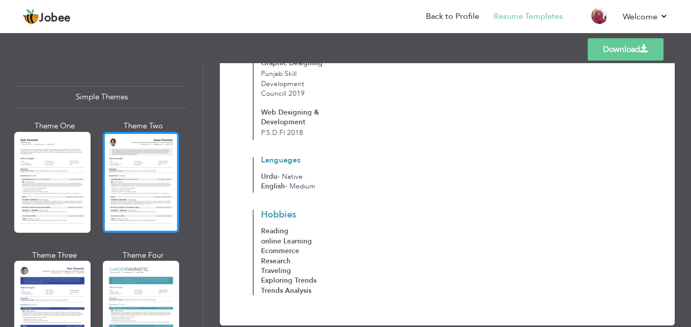
scroll to position [1811, 0]
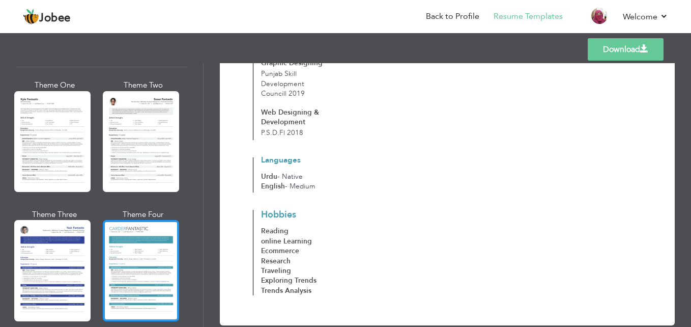
click at [139, 242] on div at bounding box center [141, 270] width 76 height 101
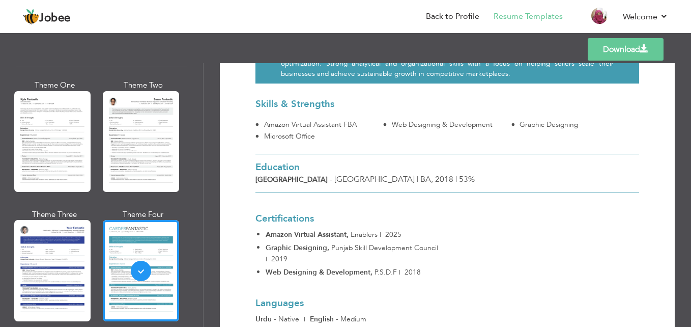
scroll to position [155, 0]
click at [470, 10] on li "Back to Profile" at bounding box center [446, 17] width 68 height 27
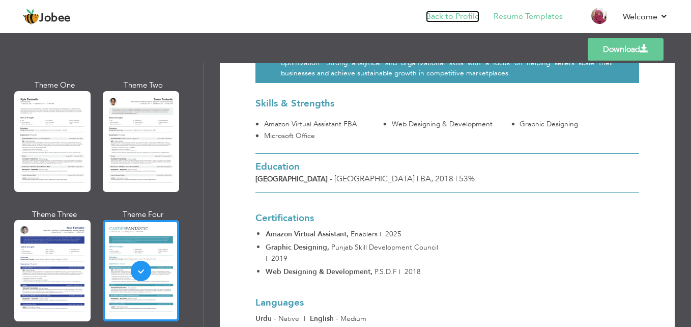
click at [468, 18] on link "Back to Profile" at bounding box center [452, 17] width 53 height 12
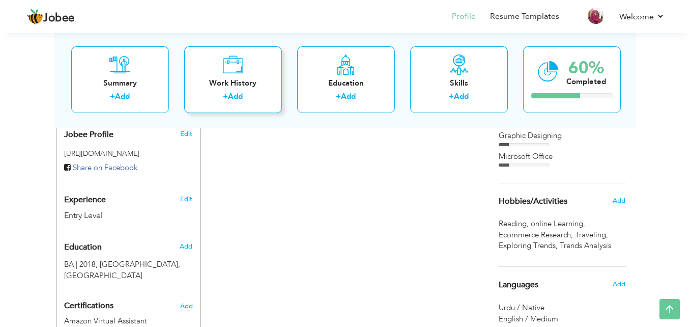
scroll to position [254, 0]
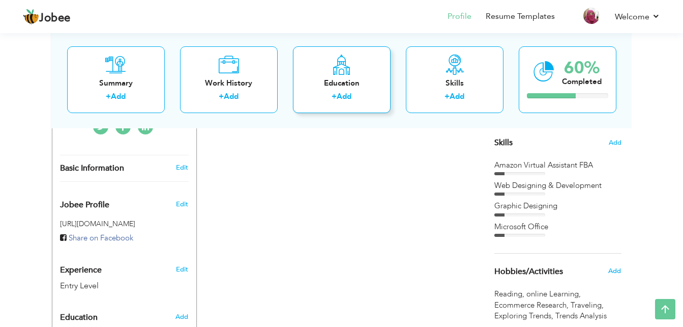
click at [365, 88] on div "Education" at bounding box center [341, 82] width 81 height 11
radio input "true"
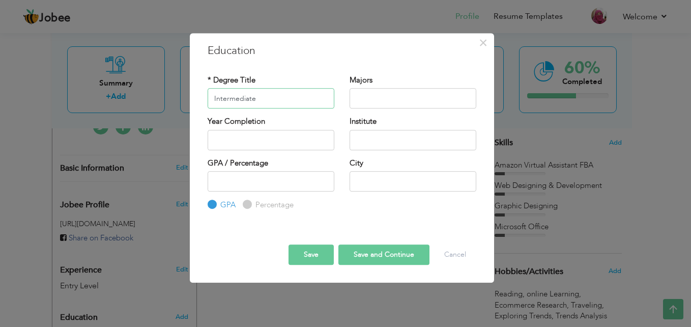
type input "Intermediate"
click at [236, 142] on input "2025" at bounding box center [271, 140] width 127 height 20
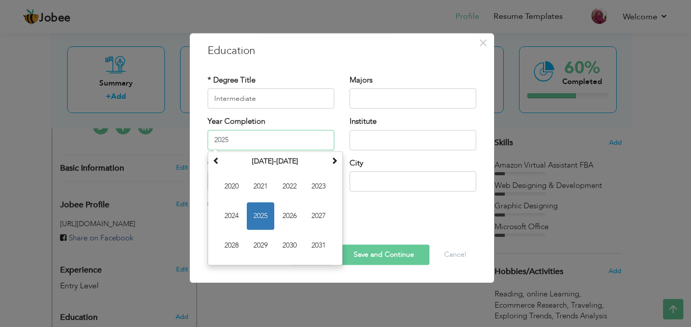
click at [289, 144] on input "2025" at bounding box center [271, 140] width 127 height 20
type input "2009"
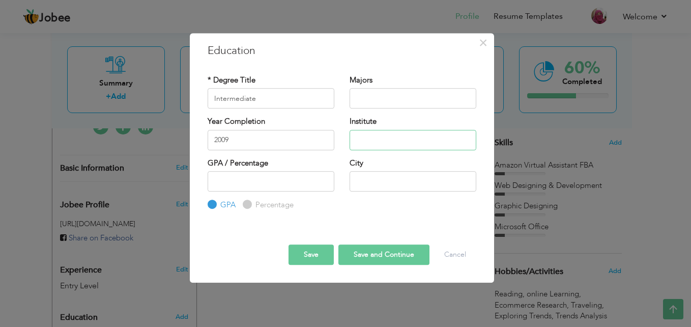
click at [382, 144] on input "text" at bounding box center [413, 140] width 127 height 20
type input "Government College of Commerce Multan"
click at [367, 179] on input "text" at bounding box center [413, 181] width 127 height 20
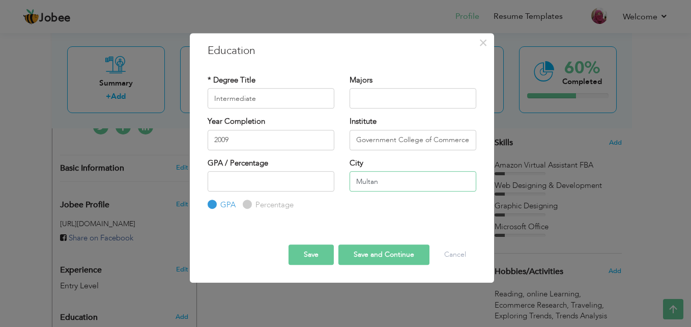
type input "Multan"
click at [251, 183] on input "number" at bounding box center [271, 181] width 127 height 20
click at [253, 208] on label "Percentage" at bounding box center [273, 204] width 41 height 11
click at [247, 208] on input "Percentage" at bounding box center [246, 204] width 7 height 7
radio input "true"
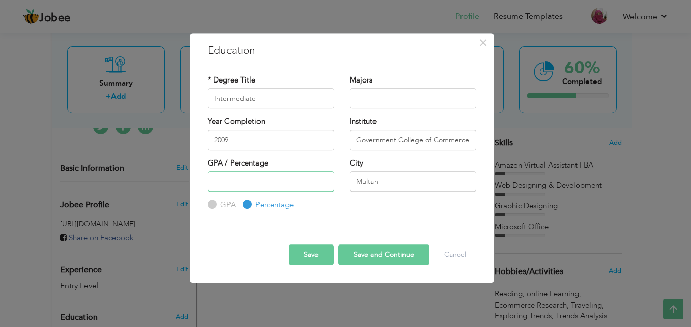
click at [260, 183] on input "number" at bounding box center [271, 181] width 127 height 20
type input "68"
click at [323, 178] on input "68" at bounding box center [271, 181] width 127 height 20
click at [406, 254] on button "Save and Continue" at bounding box center [383, 254] width 91 height 20
radio input "true"
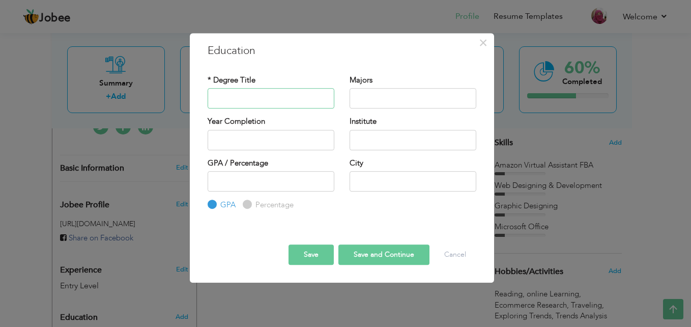
click at [275, 101] on input "text" at bounding box center [271, 98] width 127 height 20
type input "Matriculation"
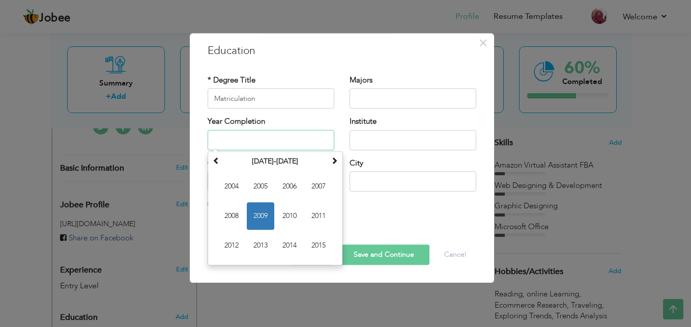
click at [254, 142] on input "text" at bounding box center [271, 140] width 127 height 20
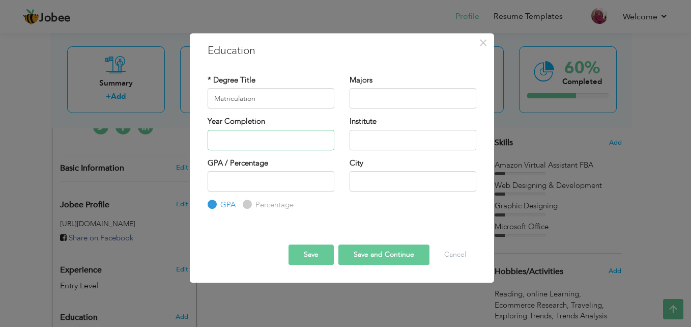
click at [236, 140] on input "text" at bounding box center [271, 140] width 127 height 20
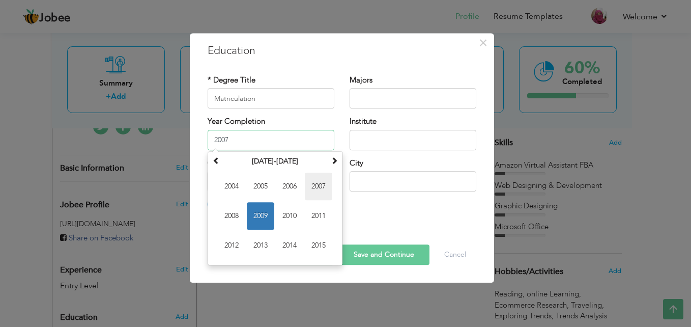
click at [319, 182] on span "2007" at bounding box center [318, 185] width 27 height 27
type input "2007"
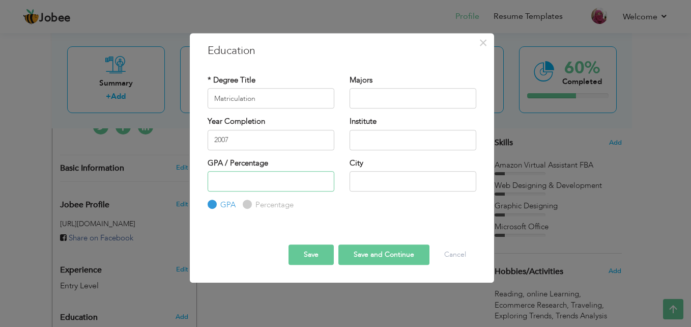
click at [294, 182] on input "number" at bounding box center [271, 181] width 127 height 20
type input "8"
type input "60"
click at [247, 209] on div "Percentage" at bounding box center [268, 204] width 51 height 11
click at [245, 206] on input "Percentage" at bounding box center [246, 204] width 7 height 7
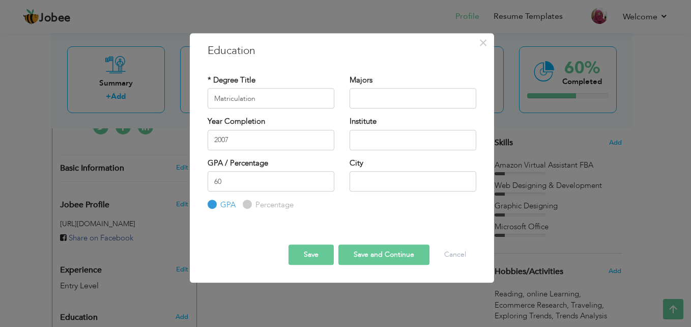
radio input "true"
click at [285, 190] on input "60" at bounding box center [271, 181] width 127 height 20
type input "65"
click at [370, 175] on input "text" at bounding box center [413, 181] width 127 height 20
type input "Multan"
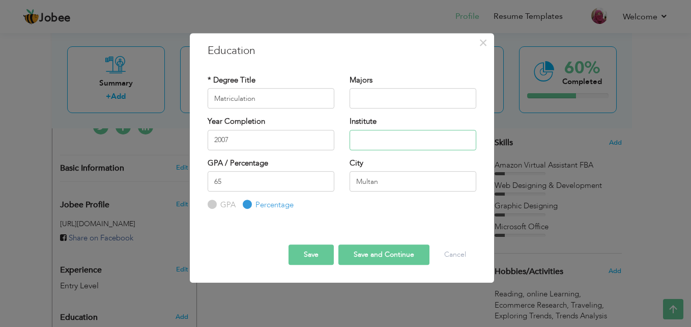
click at [388, 140] on input "text" at bounding box center [413, 140] width 127 height 20
type input "D"
type input "F"
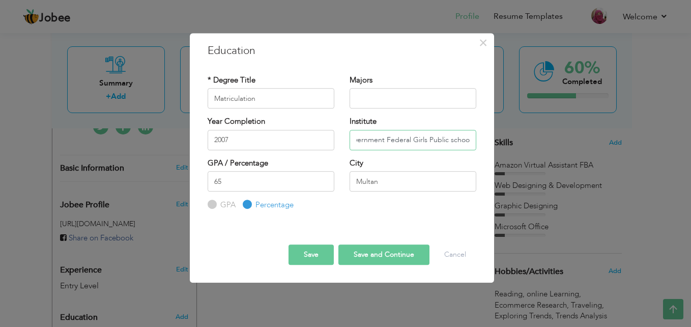
type input "Government Federal Girls Public school"
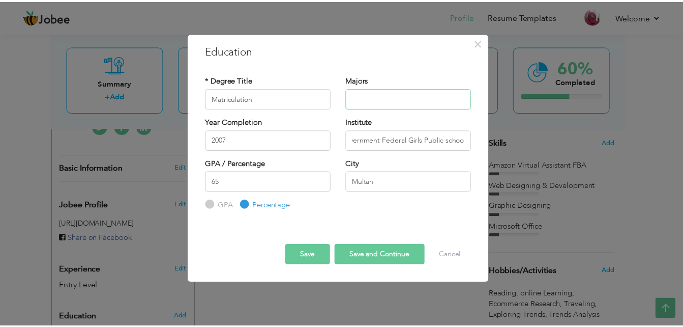
scroll to position [0, 0]
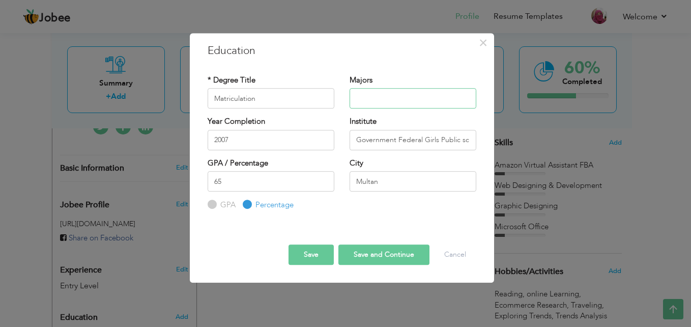
click at [401, 97] on input "text" at bounding box center [413, 98] width 127 height 20
type input "Science"
click at [392, 247] on button "Save and Continue" at bounding box center [383, 254] width 91 height 20
radio input "true"
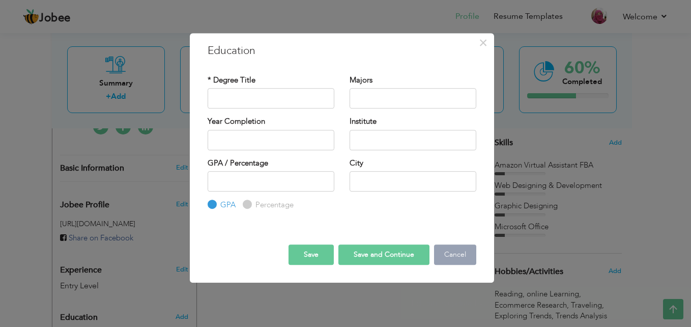
click at [451, 256] on button "Cancel" at bounding box center [455, 254] width 42 height 20
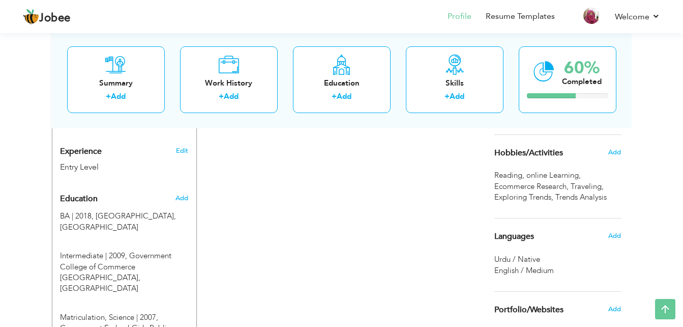
scroll to position [458, 0]
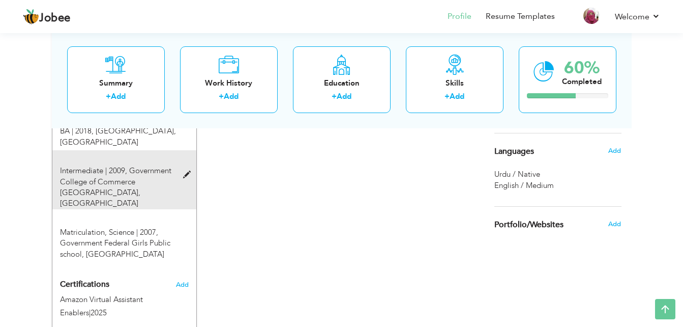
click at [184, 169] on div "Intermediate | 2009, Government College of Commerce Multan, Multan" at bounding box center [124, 179] width 144 height 59
type input "Intermediate"
type input "2009"
type input "Government College of Commerce Multan"
type input "68"
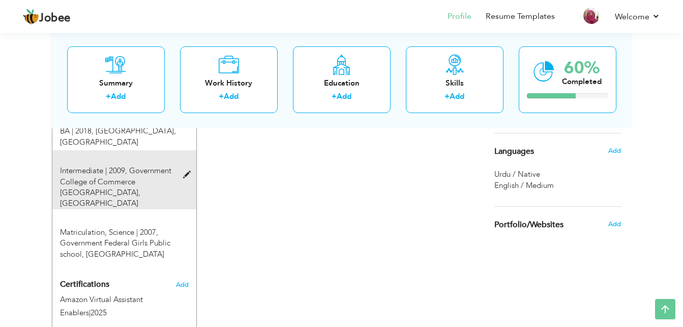
radio input "false"
radio input "true"
type input "Multan"
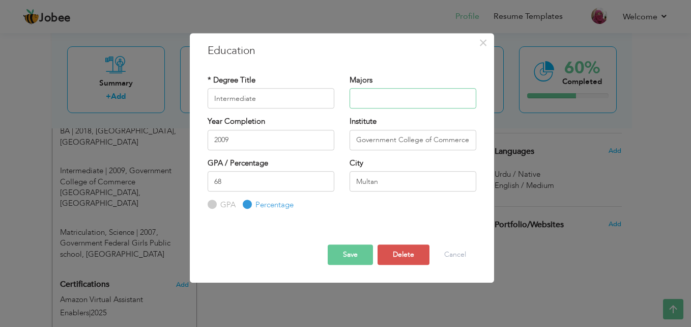
click at [387, 102] on input "text" at bounding box center [413, 98] width 127 height 20
type input "D.COM"
click at [358, 246] on button "Save" at bounding box center [350, 254] width 45 height 20
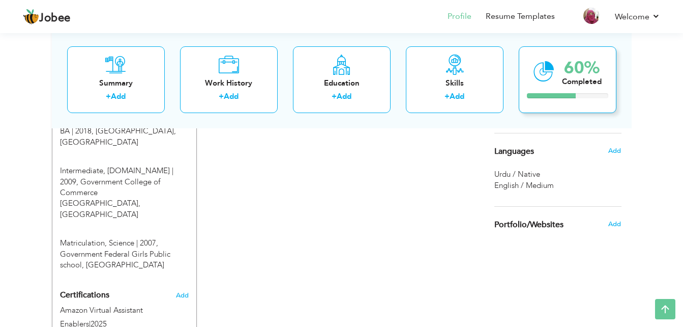
click at [594, 76] on div "Completed" at bounding box center [582, 81] width 40 height 11
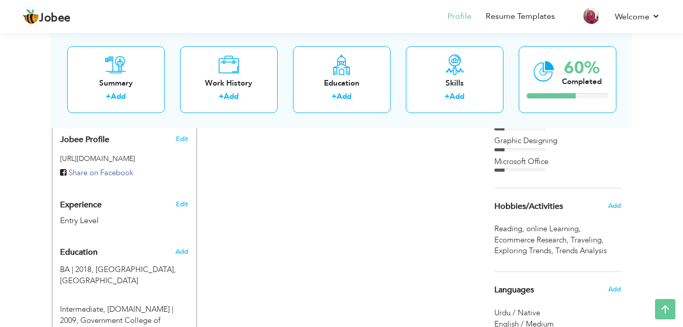
scroll to position [269, 0]
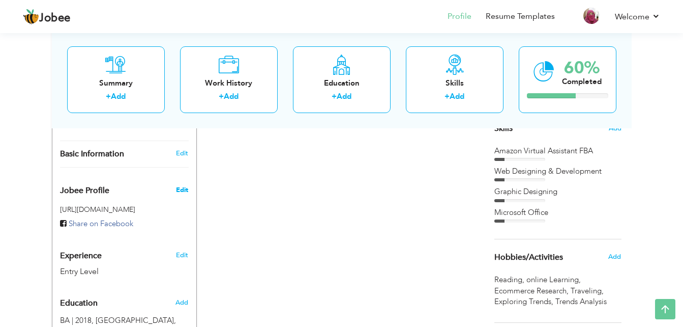
click at [182, 185] on span "Edit" at bounding box center [182, 189] width 12 height 9
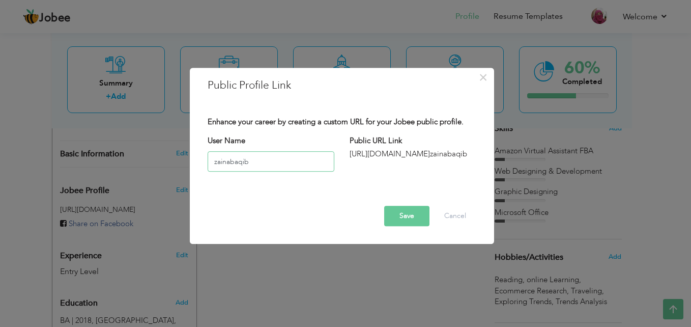
type input "zainabaqib"
click at [405, 223] on button "Save" at bounding box center [406, 216] width 45 height 20
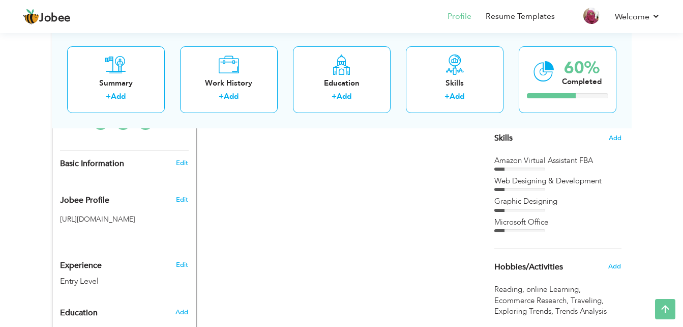
scroll to position [204, 0]
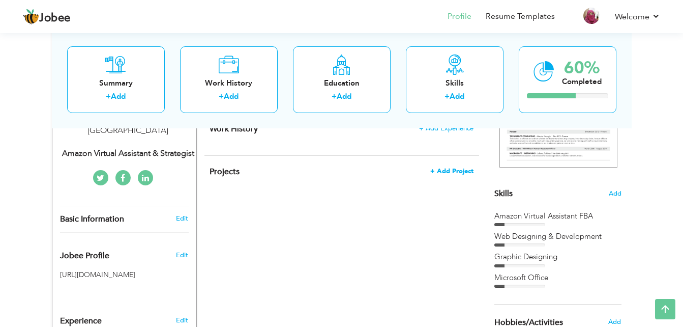
click at [450, 173] on span "+ Add Project" at bounding box center [451, 170] width 43 height 7
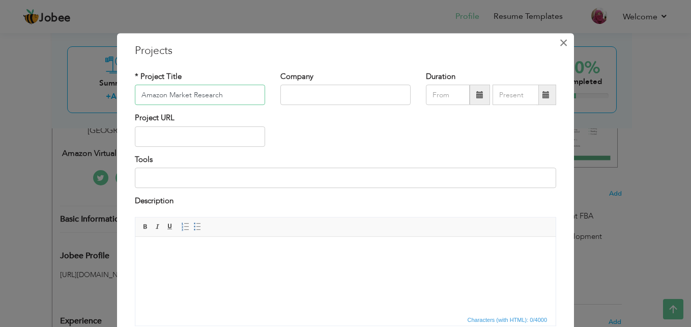
type input "Amazon Market Research"
click at [564, 43] on span "×" at bounding box center [563, 43] width 9 height 18
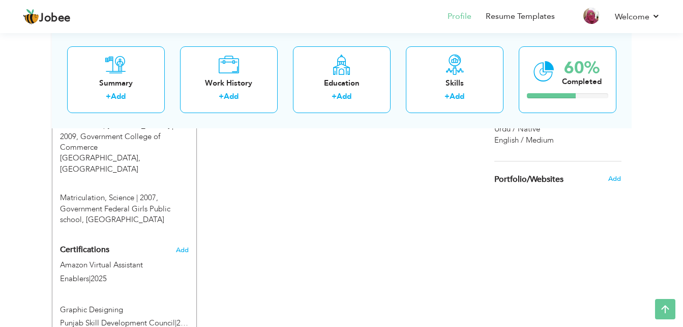
scroll to position [509, 0]
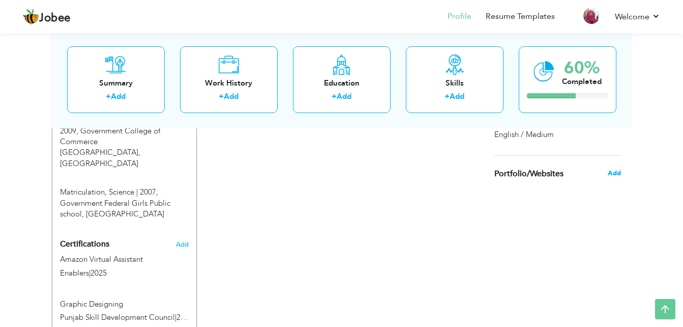
click at [609, 172] on span "Add" at bounding box center [614, 172] width 13 height 9
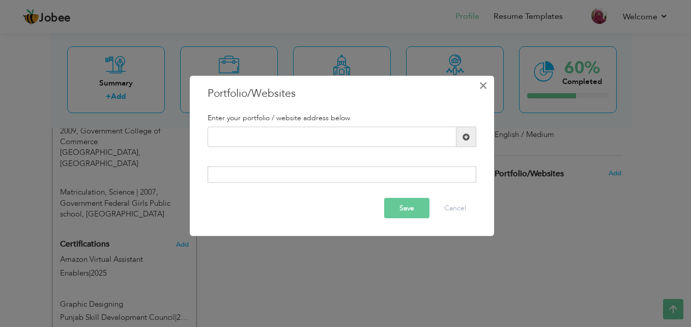
click at [484, 85] on span "×" at bounding box center [483, 85] width 9 height 18
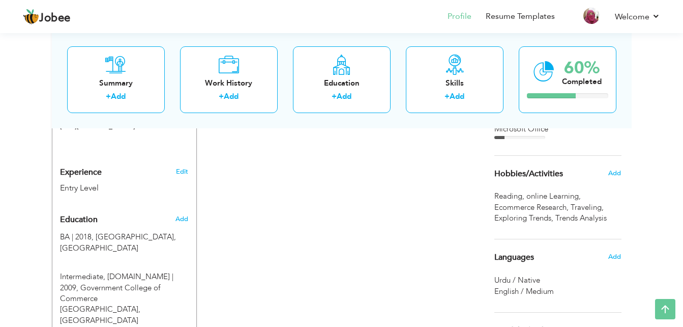
scroll to position [356, 0]
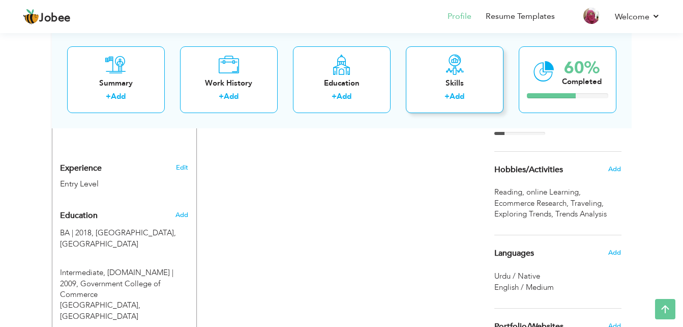
click at [463, 80] on div "Skills" at bounding box center [454, 82] width 81 height 11
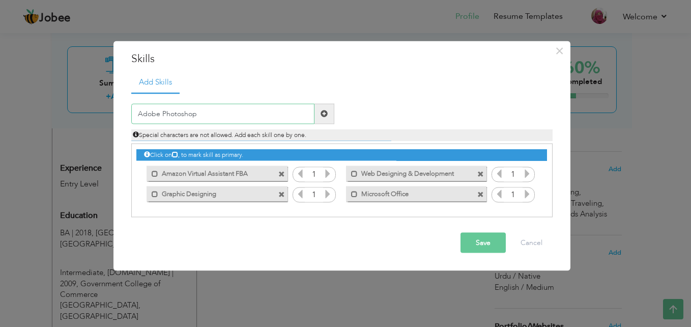
type input "Adobe Photoshop"
click at [324, 110] on span at bounding box center [324, 113] width 7 height 7
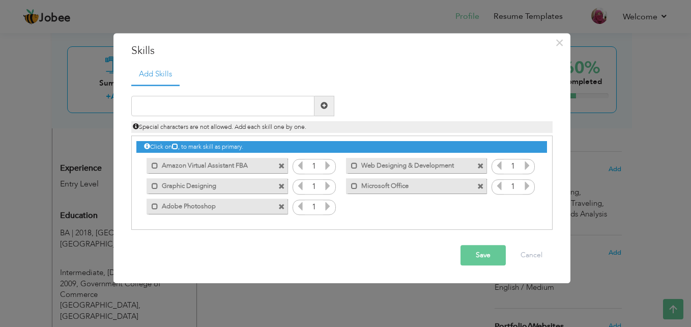
click at [278, 185] on span at bounding box center [281, 186] width 7 height 7
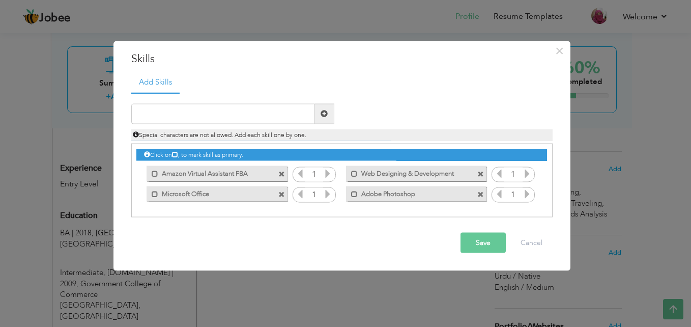
click at [282, 173] on span at bounding box center [281, 174] width 7 height 7
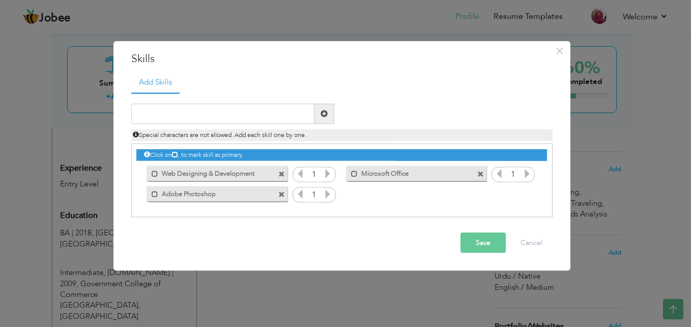
click at [282, 173] on span at bounding box center [281, 174] width 7 height 7
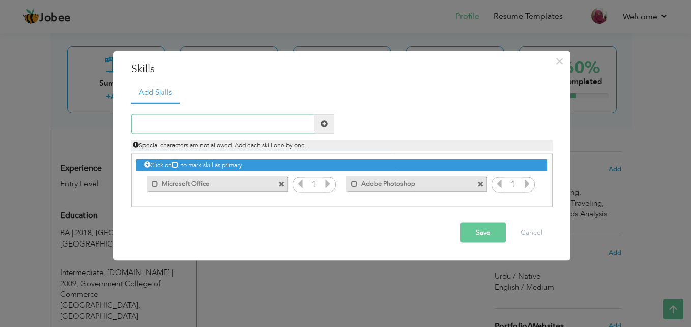
click at [294, 126] on input "text" at bounding box center [222, 123] width 183 height 20
type input "A"
type input "Helium 10"
click at [319, 124] on span at bounding box center [324, 123] width 20 height 20
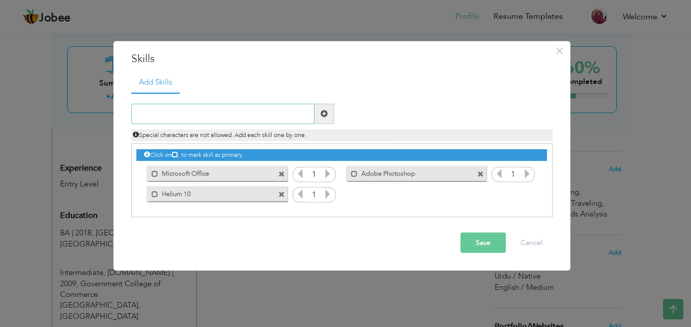
click at [254, 113] on input "text" at bounding box center [222, 113] width 183 height 20
type input "Adobe Illustrator"
click at [478, 239] on button "Save" at bounding box center [482, 242] width 45 height 20
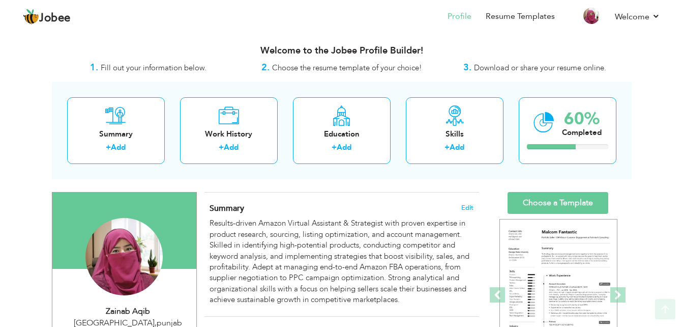
scroll to position [102, 0]
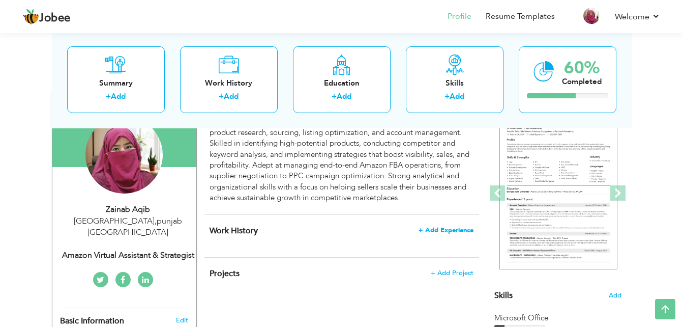
click at [439, 229] on span "+ Add Experience" at bounding box center [446, 229] width 55 height 7
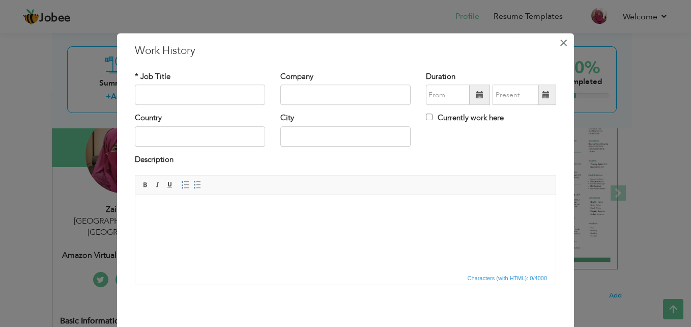
click at [555, 42] on button "×" at bounding box center [563, 43] width 16 height 16
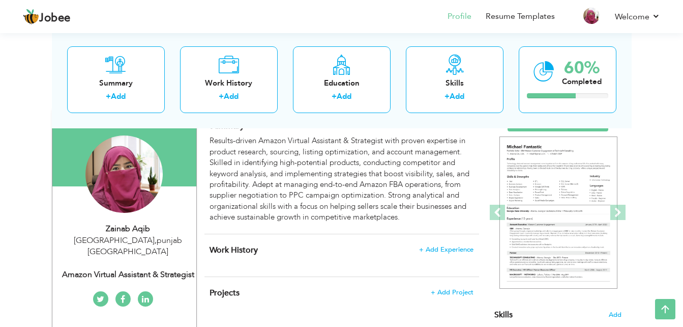
scroll to position [0, 0]
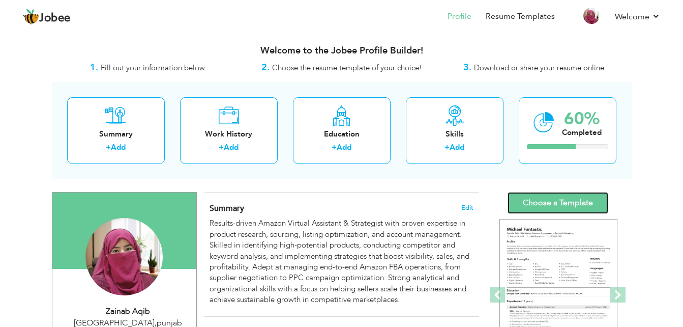
click at [572, 200] on link "Choose a Template" at bounding box center [558, 203] width 101 height 22
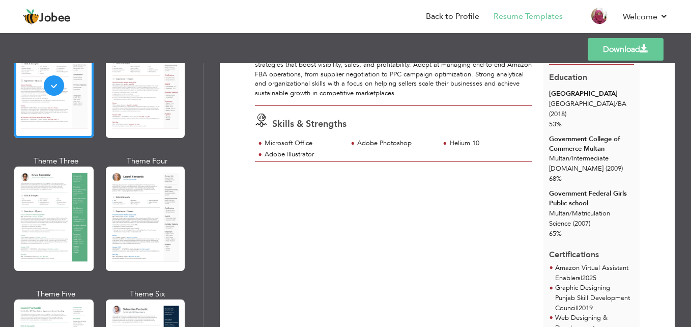
scroll to position [92, 0]
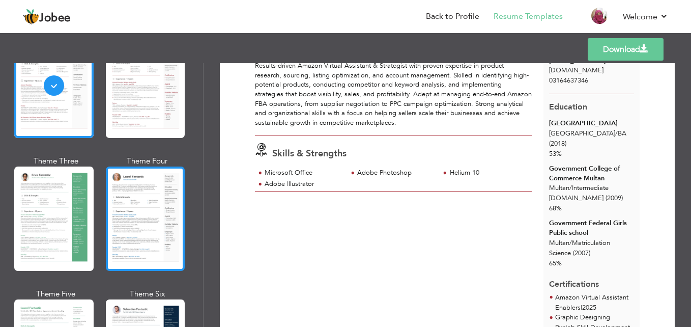
click at [137, 198] on div at bounding box center [145, 218] width 79 height 104
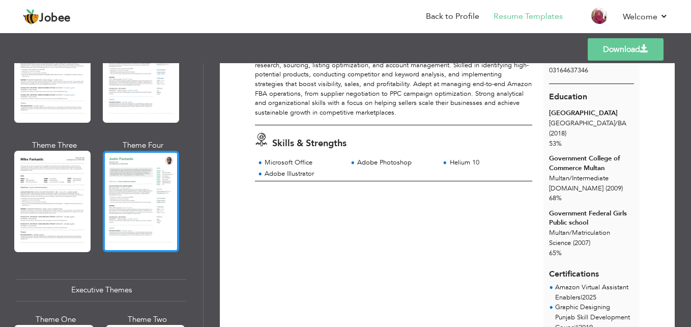
scroll to position [560, 0]
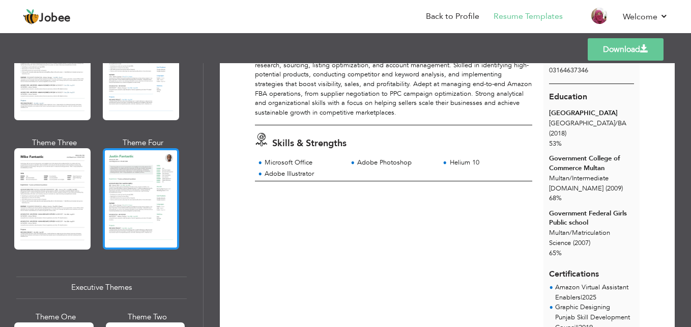
click at [122, 214] on div at bounding box center [141, 198] width 76 height 101
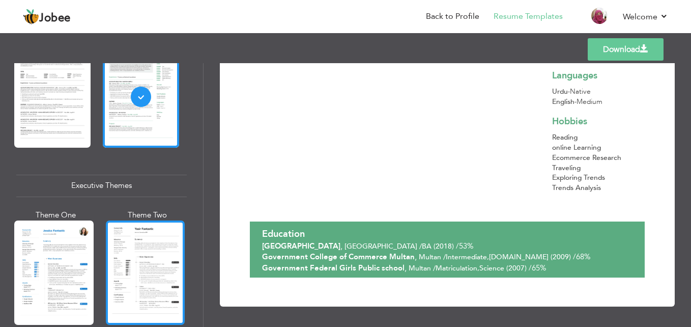
scroll to position [763, 0]
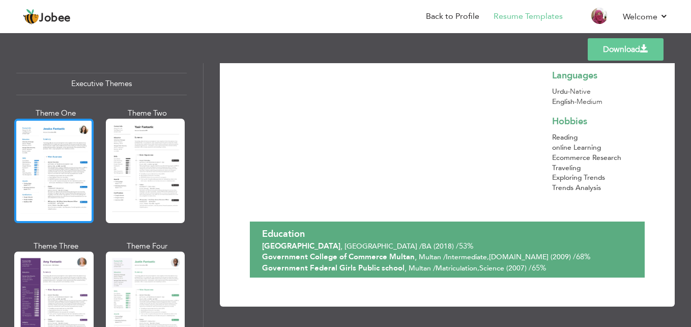
click at [64, 203] on div at bounding box center [53, 171] width 79 height 104
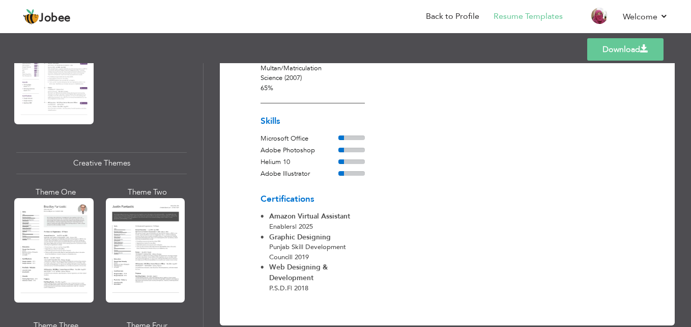
scroll to position [1220, 0]
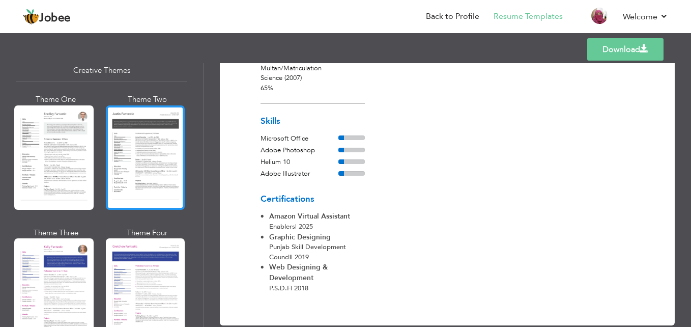
click at [141, 168] on div at bounding box center [145, 157] width 79 height 104
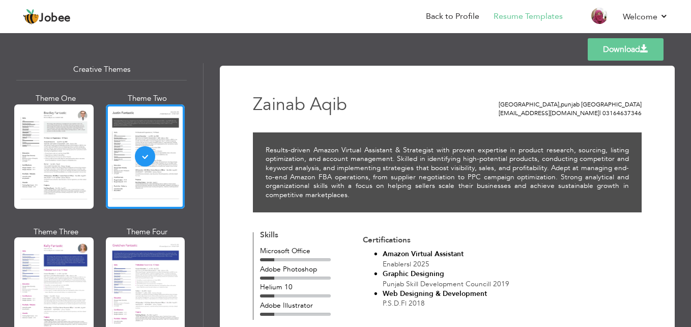
scroll to position [153, 0]
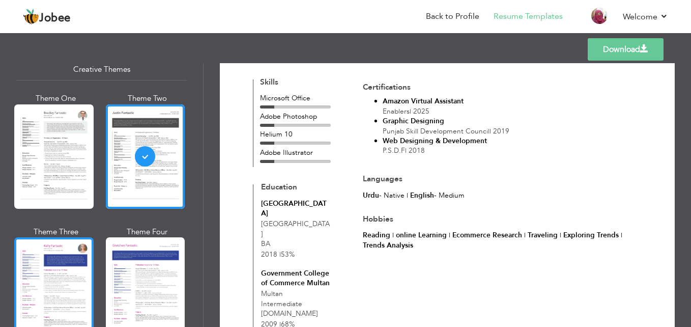
click at [57, 280] on div at bounding box center [53, 289] width 79 height 104
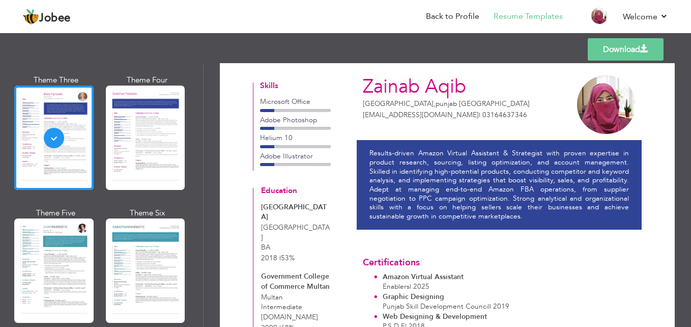
scroll to position [1374, 0]
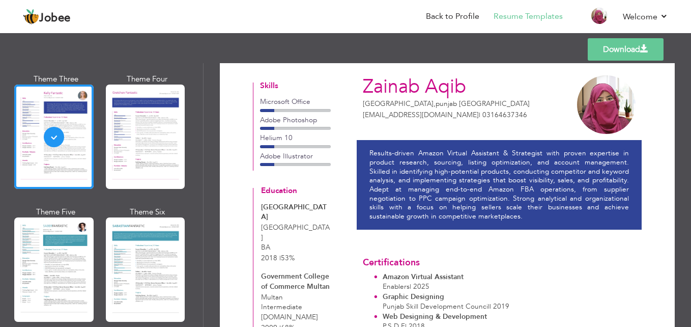
click at [23, 258] on div at bounding box center [53, 269] width 79 height 104
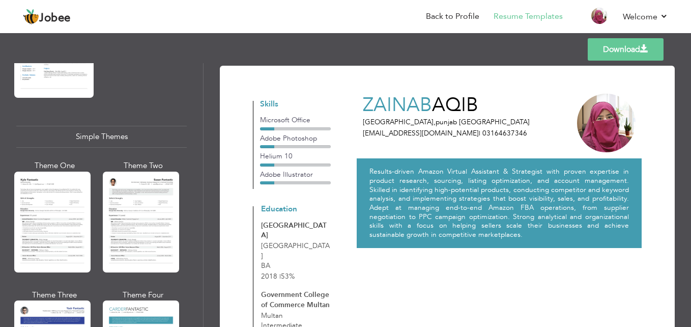
scroll to position [1811, 0]
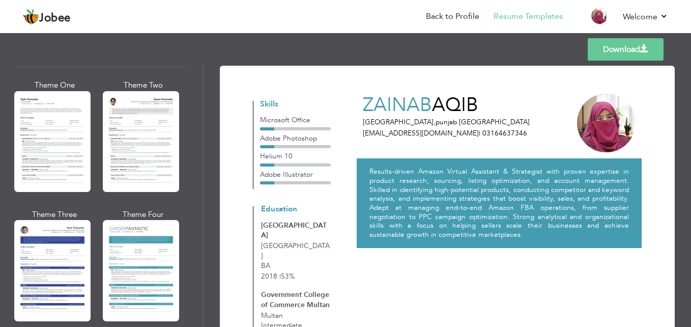
click at [129, 232] on div at bounding box center [141, 270] width 76 height 101
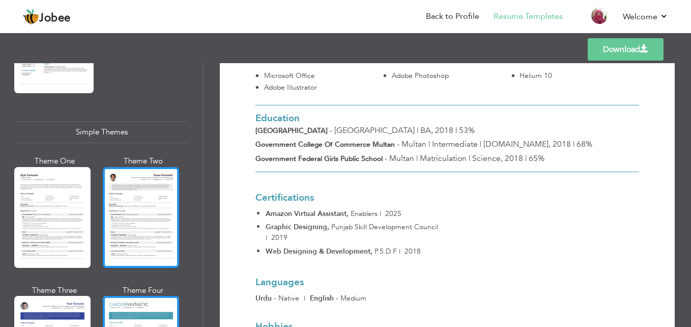
scroll to position [1760, 0]
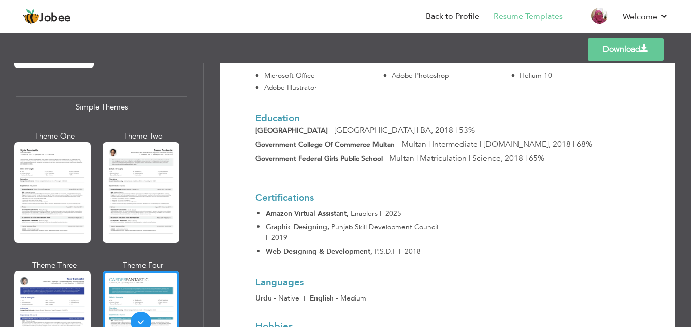
click at [70, 287] on div at bounding box center [52, 321] width 76 height 101
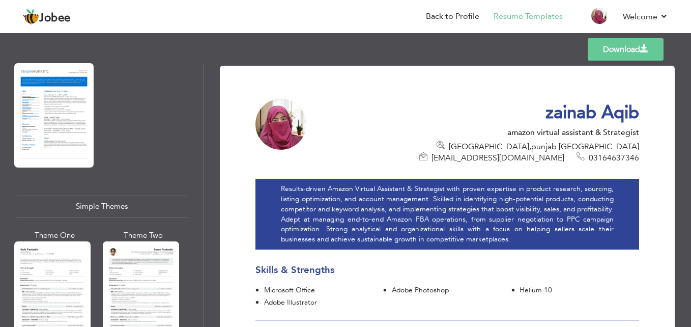
scroll to position [1709, 0]
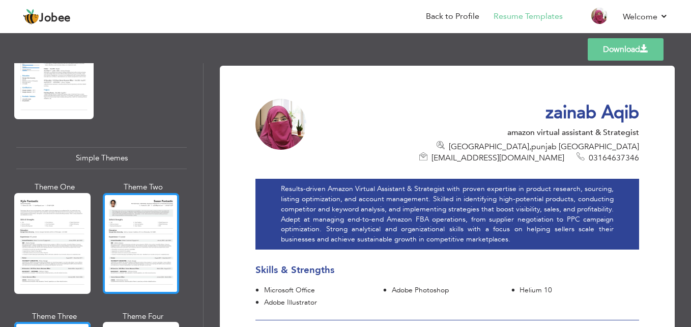
click at [149, 241] on div at bounding box center [141, 243] width 76 height 101
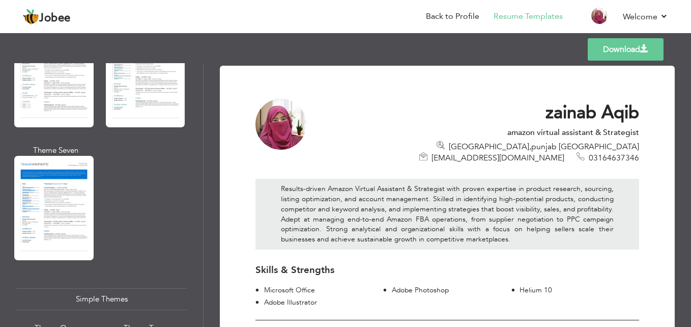
scroll to position [1557, 0]
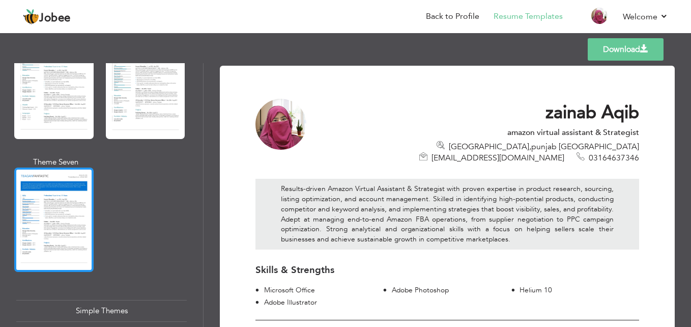
click at [40, 232] on div at bounding box center [53, 219] width 79 height 104
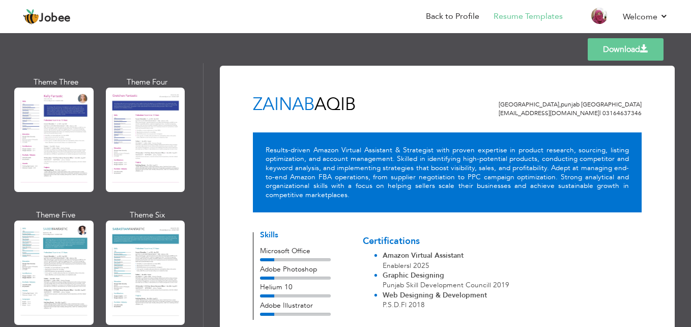
scroll to position [1353, 0]
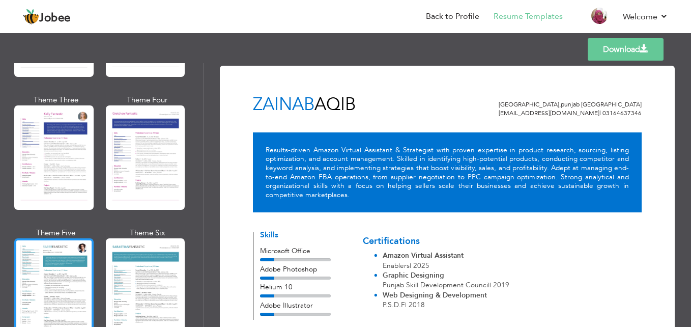
click at [49, 282] on div at bounding box center [53, 290] width 79 height 104
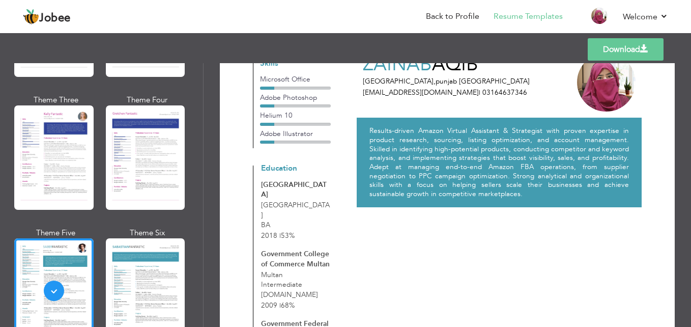
scroll to position [28, 0]
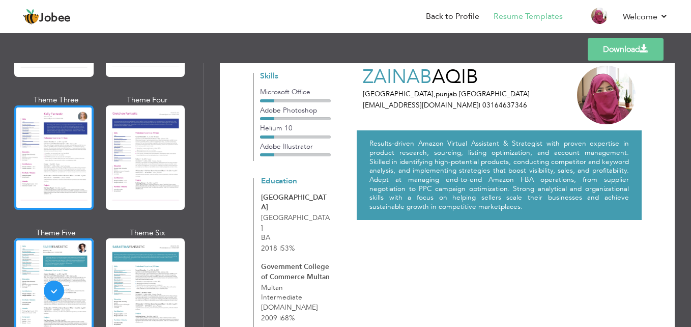
click at [44, 150] on div at bounding box center [53, 157] width 79 height 104
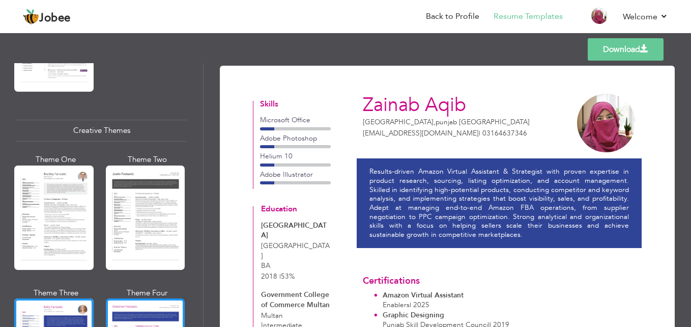
scroll to position [1149, 0]
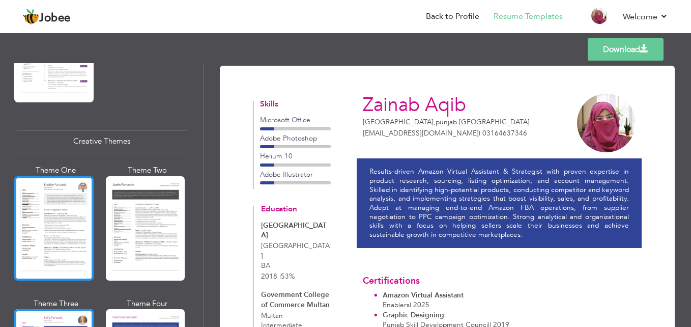
click at [62, 200] on div at bounding box center [53, 228] width 79 height 104
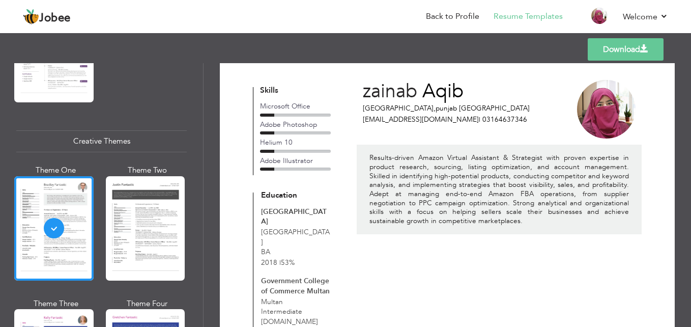
scroll to position [0, 0]
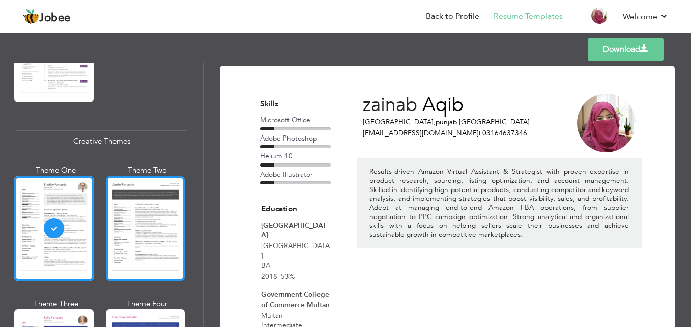
click at [178, 232] on div at bounding box center [145, 228] width 79 height 104
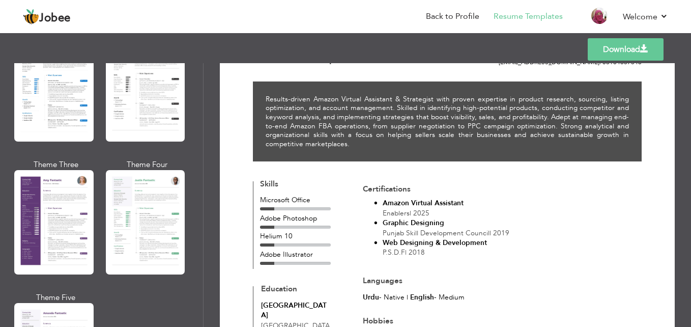
scroll to position [844, 0]
click at [122, 229] on div at bounding box center [145, 222] width 79 height 104
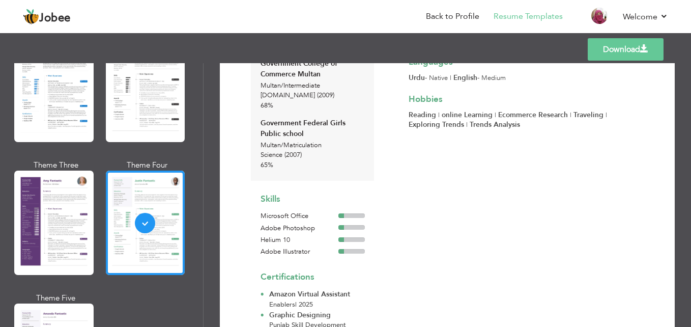
scroll to position [288, 0]
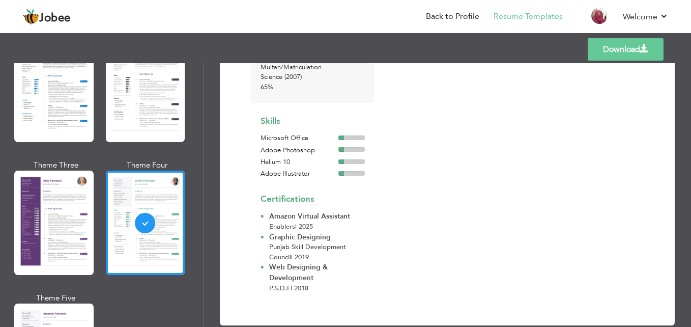
click at [627, 54] on link "Download" at bounding box center [626, 49] width 76 height 22
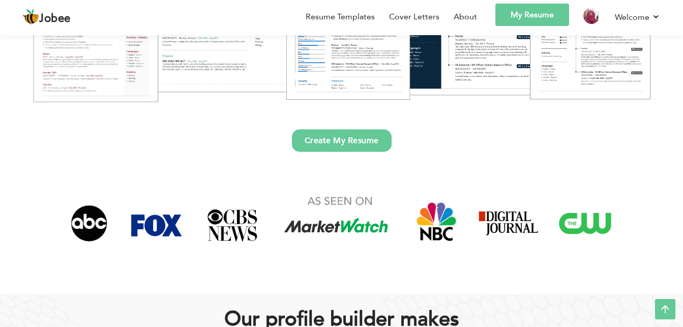
scroll to position [305, 0]
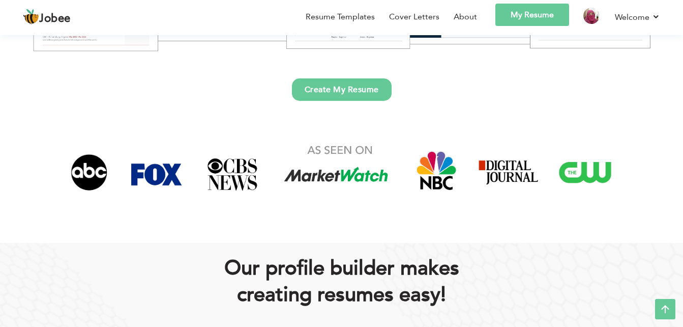
click at [332, 93] on link "Create My Resume" at bounding box center [342, 89] width 100 height 22
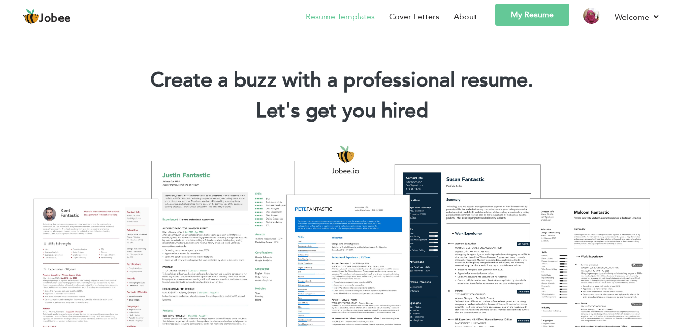
click at [347, 19] on link "Resume Templates" at bounding box center [340, 17] width 69 height 12
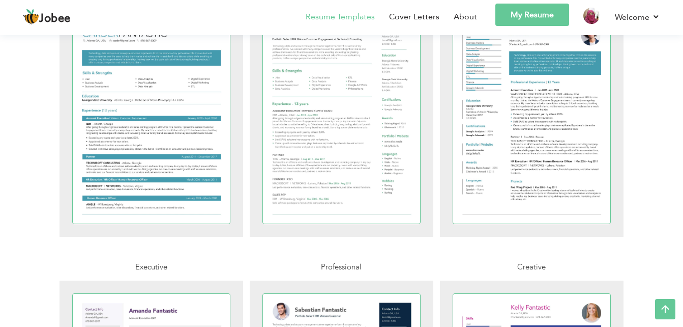
scroll to position [1934, 0]
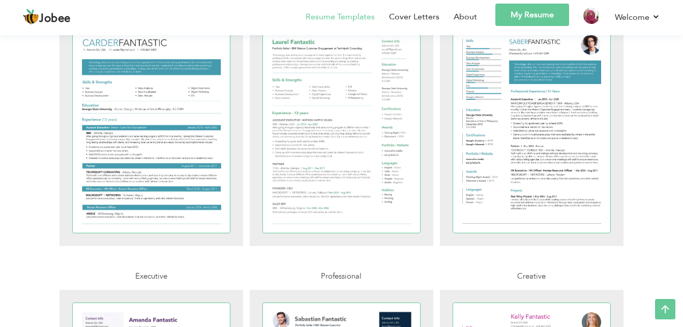
click at [529, 9] on link "My Resume" at bounding box center [533, 15] width 74 height 22
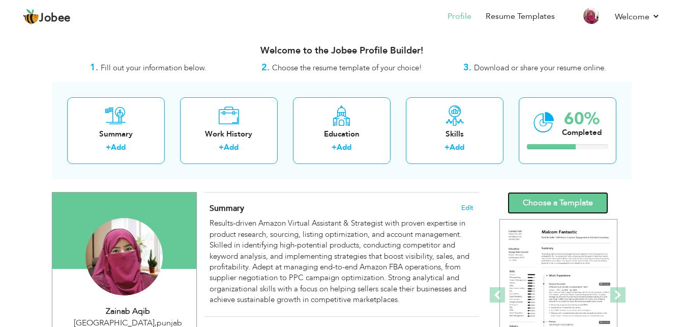
click at [525, 203] on link "Choose a Template" at bounding box center [558, 203] width 101 height 22
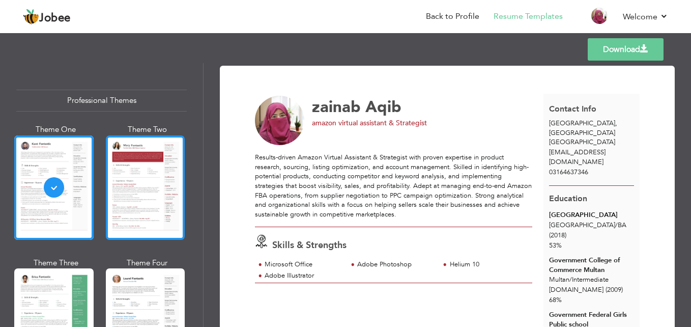
click at [128, 187] on div at bounding box center [145, 187] width 79 height 104
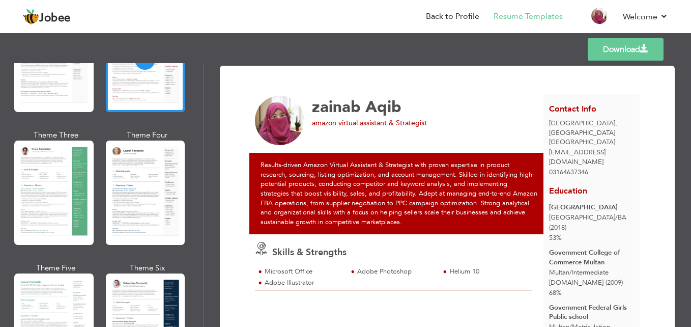
scroll to position [153, 0]
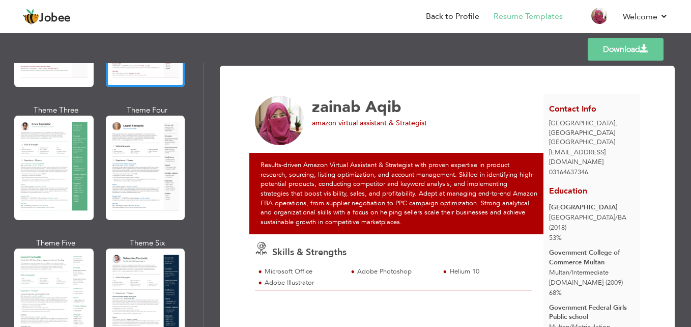
click at [63, 201] on div at bounding box center [53, 168] width 79 height 104
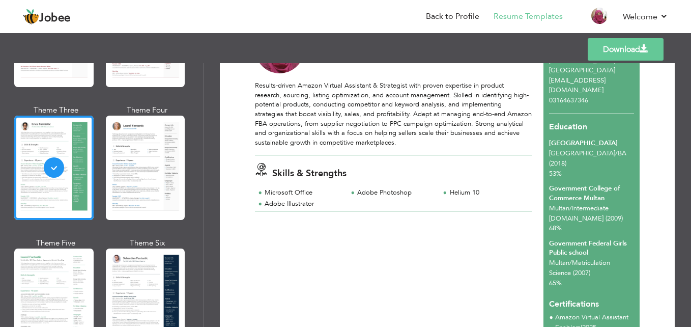
scroll to position [41, 0]
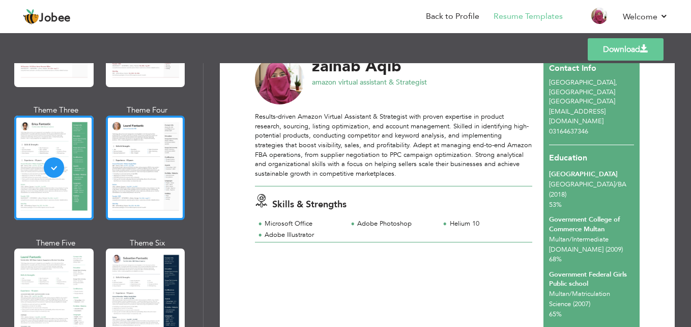
click at [158, 195] on div at bounding box center [145, 168] width 79 height 104
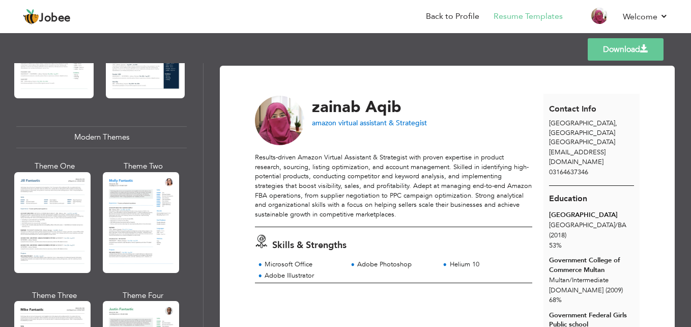
scroll to position [458, 0]
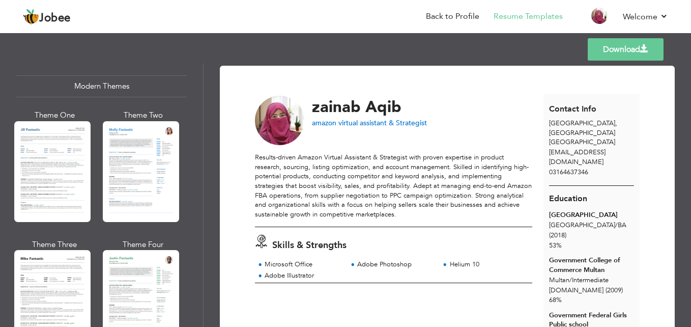
click at [119, 185] on div at bounding box center [141, 171] width 76 height 101
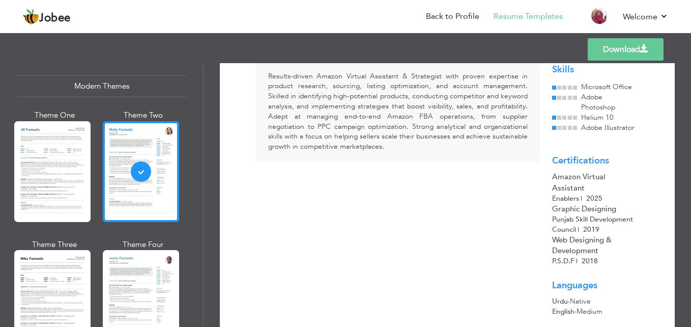
scroll to position [49, 0]
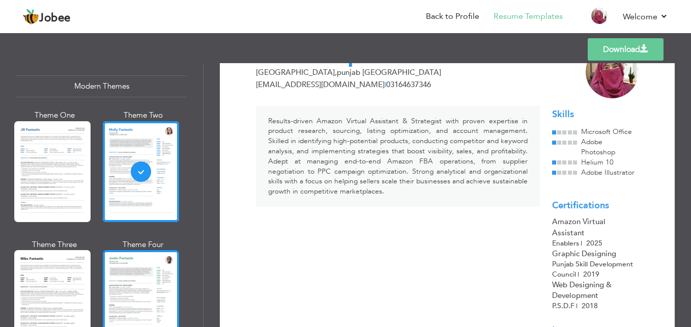
click at [149, 280] on div at bounding box center [141, 300] width 76 height 101
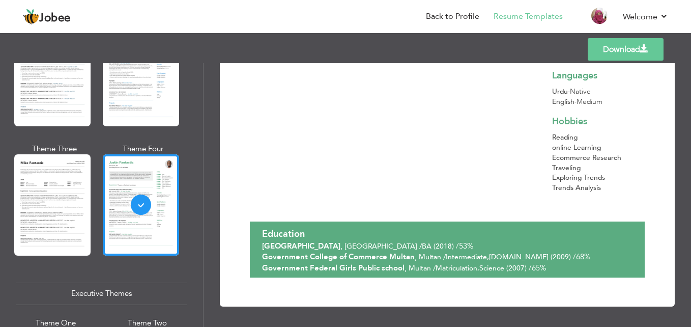
scroll to position [560, 0]
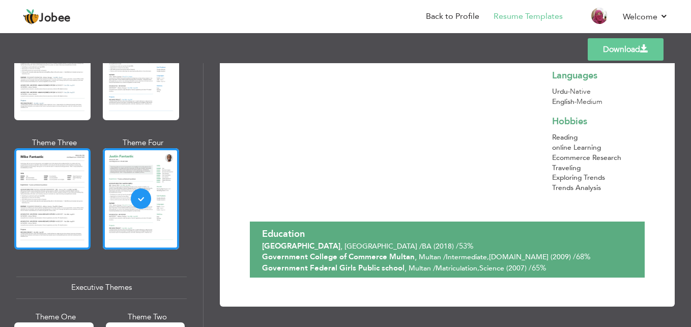
click at [33, 224] on div at bounding box center [52, 198] width 76 height 101
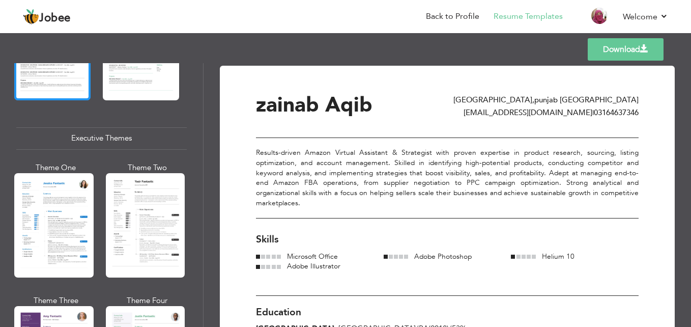
scroll to position [712, 0]
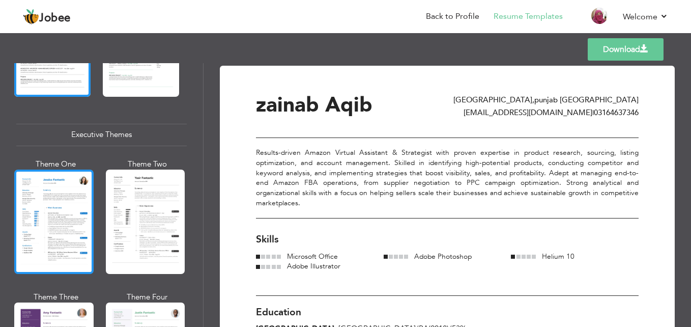
click at [68, 232] on div at bounding box center [53, 221] width 79 height 104
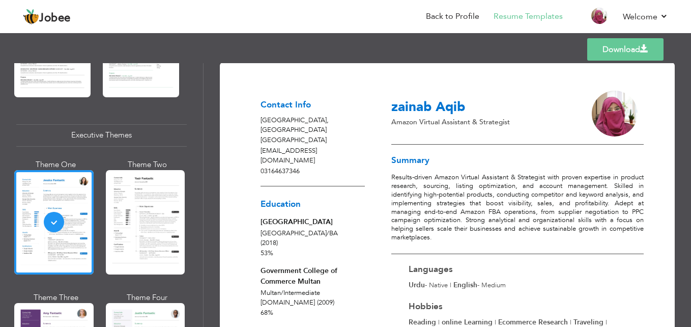
scroll to position [0, 0]
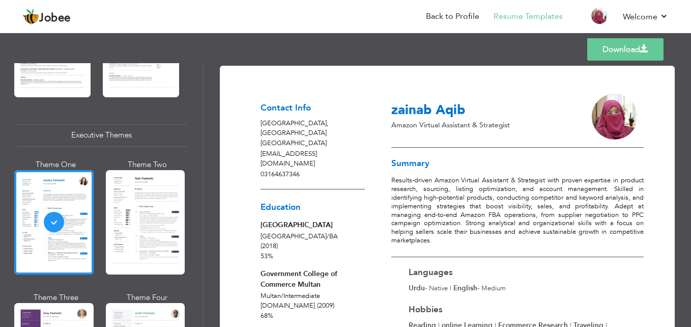
click at [125, 230] on div at bounding box center [145, 222] width 79 height 104
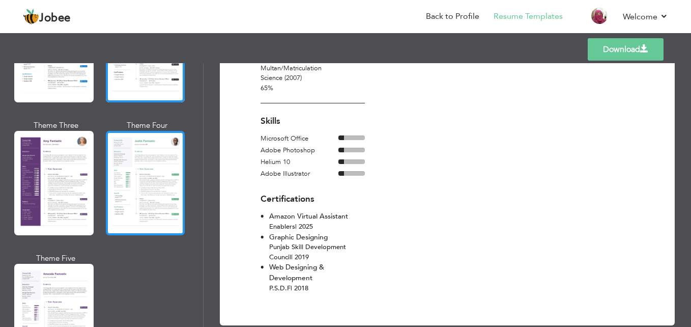
scroll to position [916, 0]
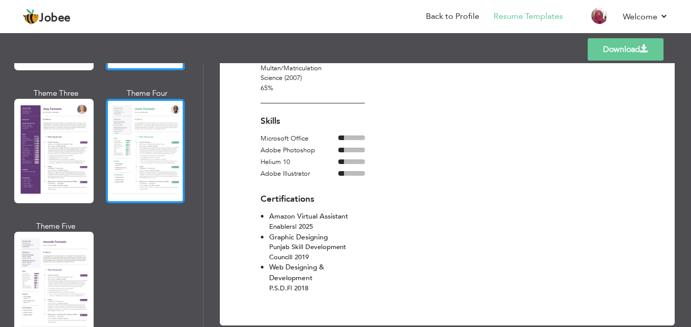
click at [176, 150] on div at bounding box center [145, 151] width 79 height 104
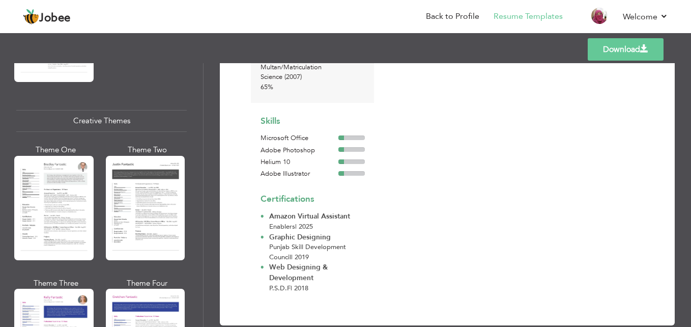
scroll to position [1170, 0]
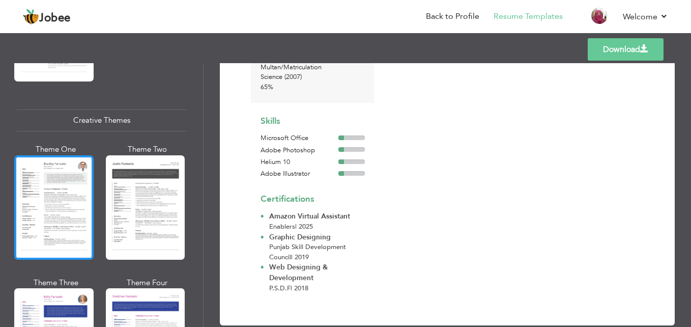
click at [23, 204] on div at bounding box center [53, 207] width 79 height 104
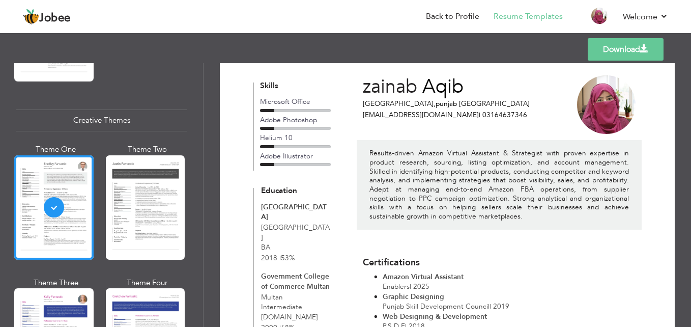
scroll to position [0, 0]
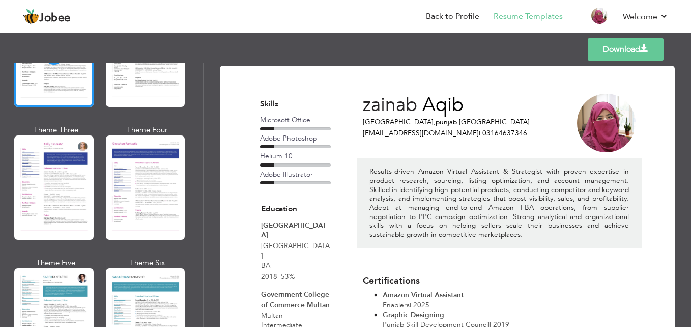
click at [126, 297] on div at bounding box center [145, 320] width 79 height 104
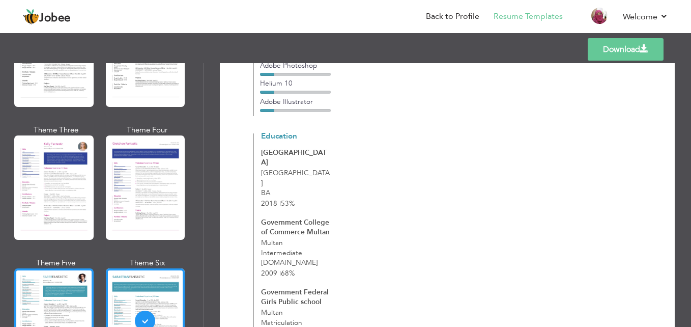
click at [34, 308] on div at bounding box center [53, 320] width 79 height 104
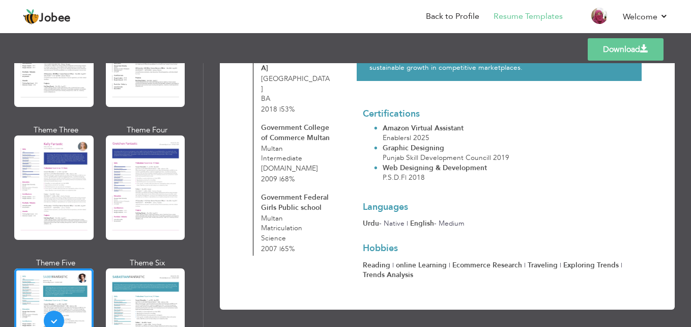
scroll to position [171, 0]
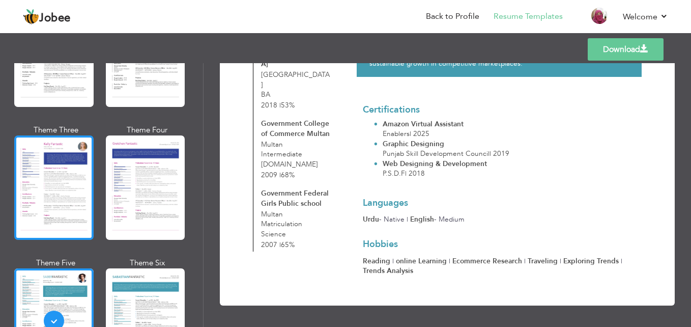
click at [63, 167] on div at bounding box center [53, 187] width 79 height 104
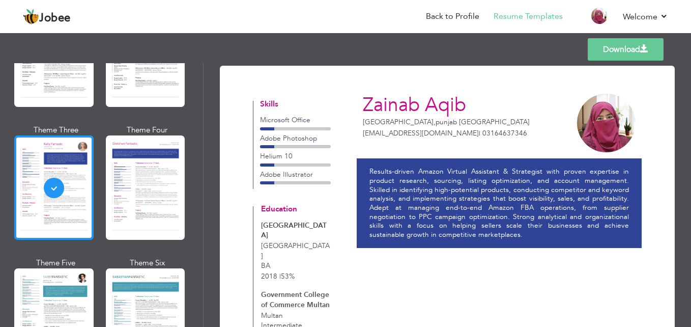
scroll to position [1170, 0]
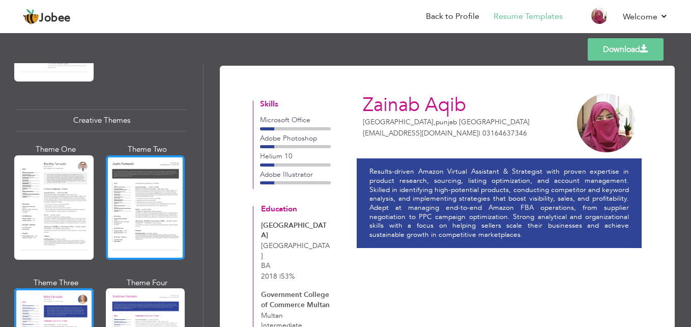
click at [152, 193] on div at bounding box center [145, 207] width 79 height 104
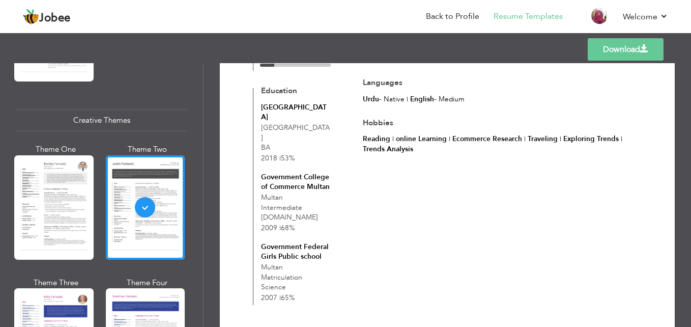
scroll to position [254, 0]
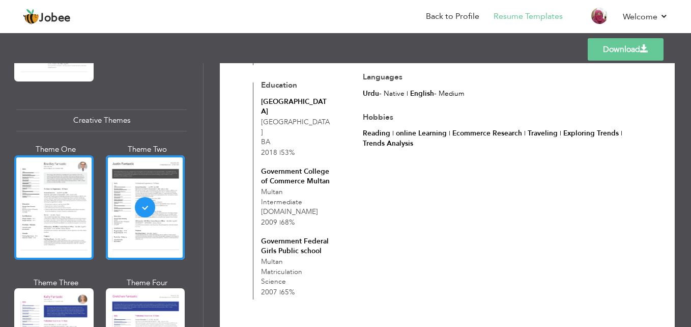
click at [83, 188] on div at bounding box center [53, 207] width 79 height 104
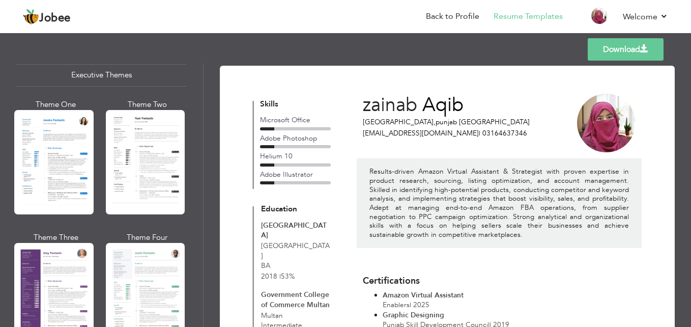
scroll to position [763, 0]
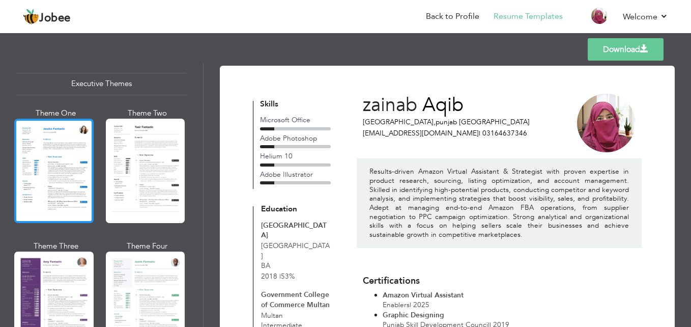
click at [72, 175] on div at bounding box center [53, 171] width 79 height 104
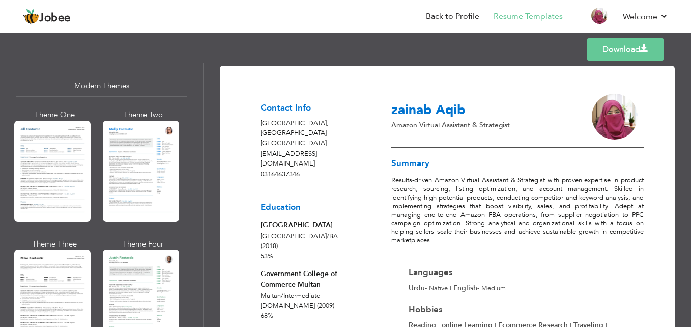
scroll to position [457, 0]
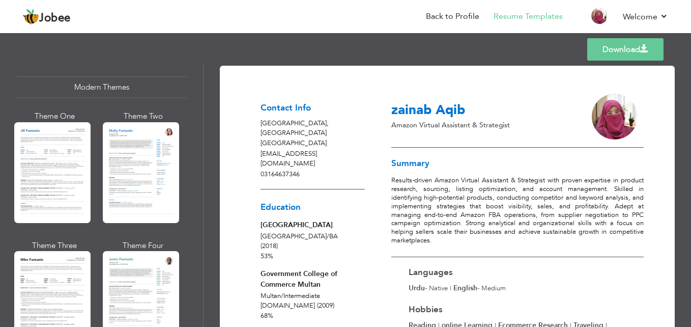
click at [149, 179] on div at bounding box center [141, 172] width 76 height 101
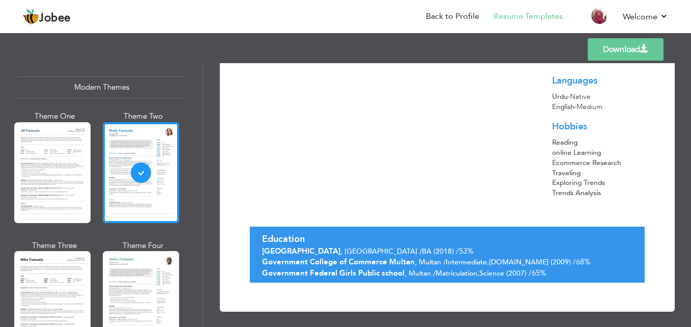
scroll to position [304, 0]
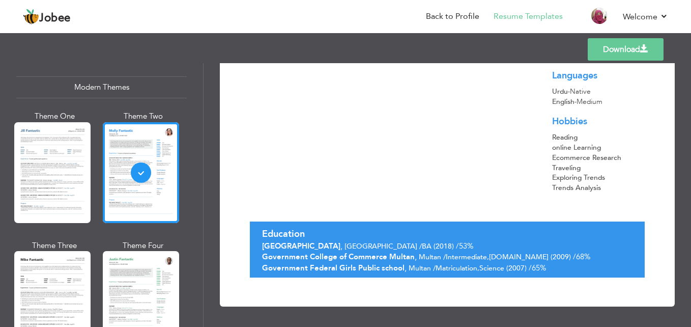
click at [54, 195] on div at bounding box center [52, 172] width 76 height 101
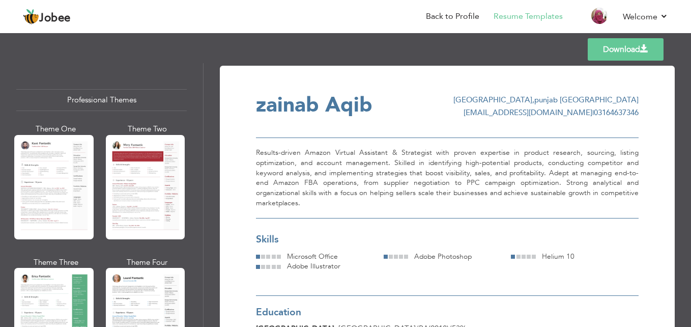
scroll to position [0, 0]
click at [513, 17] on link "Resume Templates" at bounding box center [528, 17] width 69 height 12
click at [516, 13] on link "Resume Templates" at bounding box center [528, 17] width 69 height 12
click at [551, 14] on link "Resume Templates" at bounding box center [528, 17] width 69 height 12
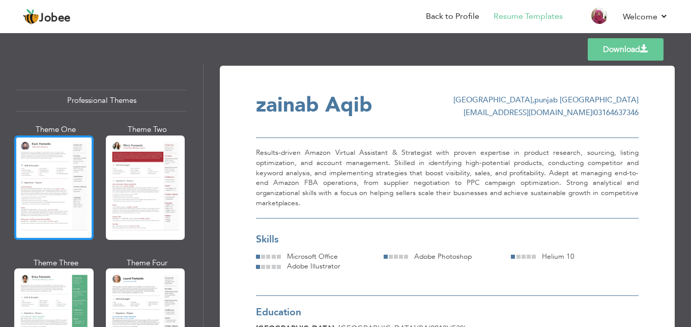
click at [72, 170] on div at bounding box center [53, 187] width 79 height 104
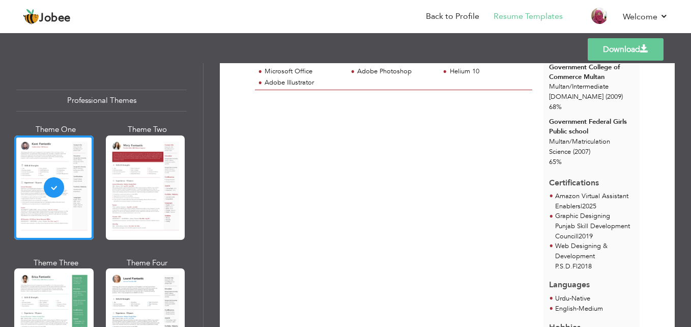
scroll to position [254, 0]
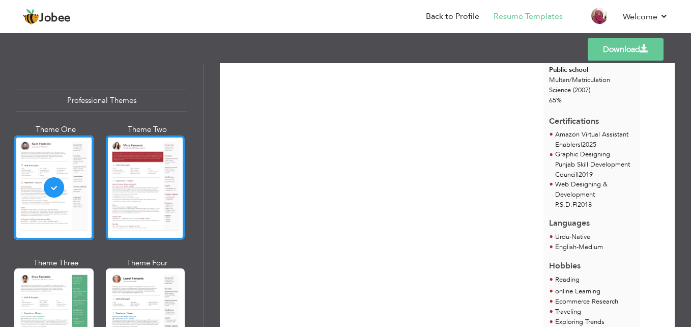
click at [161, 200] on div at bounding box center [145, 187] width 79 height 104
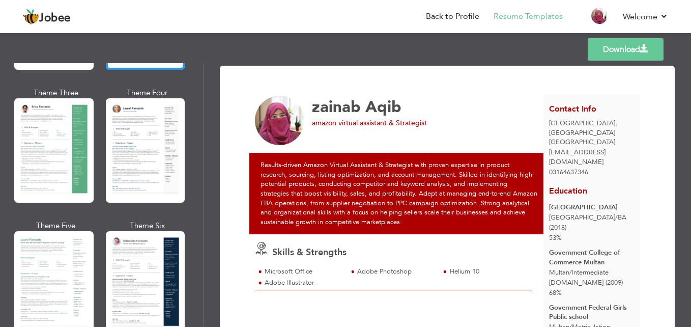
scroll to position [204, 0]
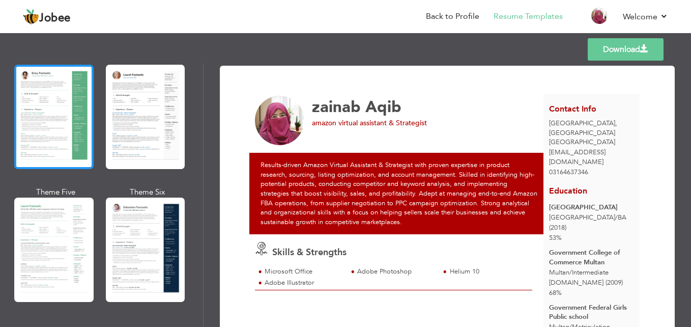
click at [73, 130] on div at bounding box center [53, 117] width 79 height 104
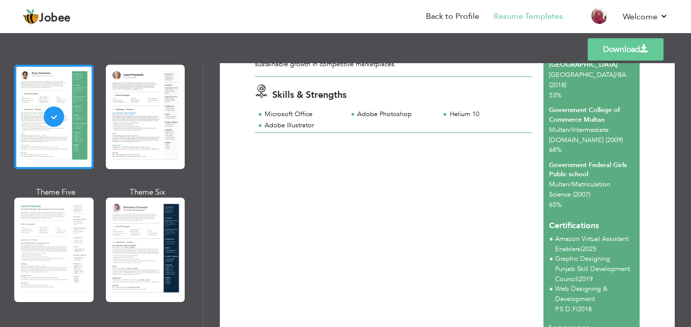
scroll to position [153, 0]
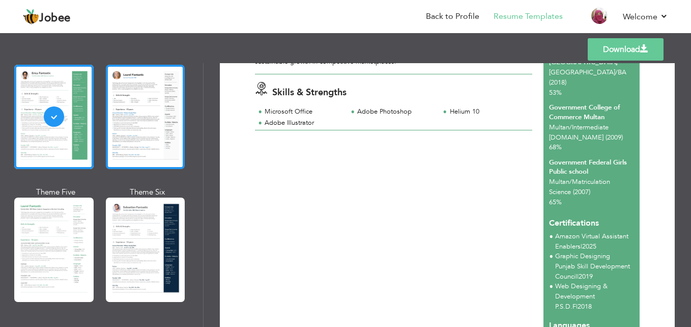
click at [164, 124] on div at bounding box center [145, 117] width 79 height 104
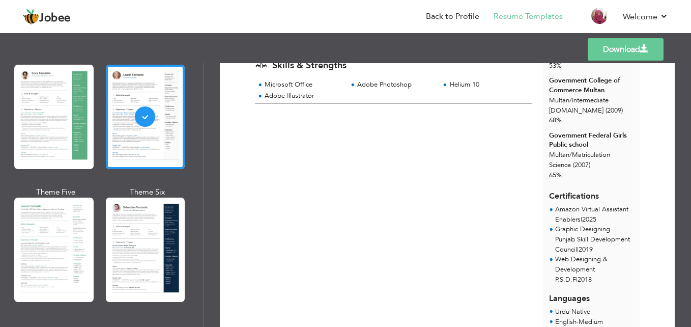
scroll to position [204, 0]
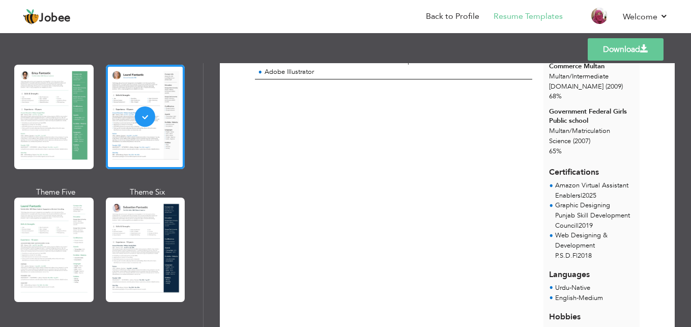
click at [35, 240] on div at bounding box center [53, 249] width 79 height 104
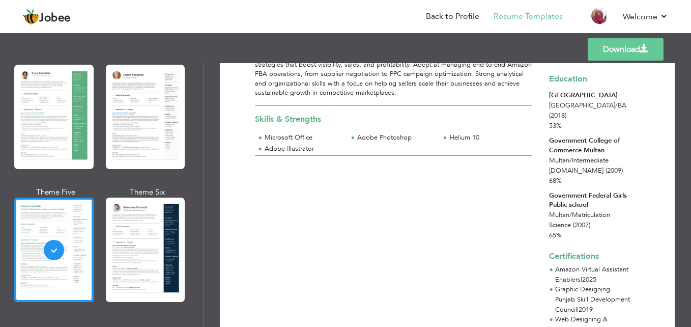
scroll to position [76, 0]
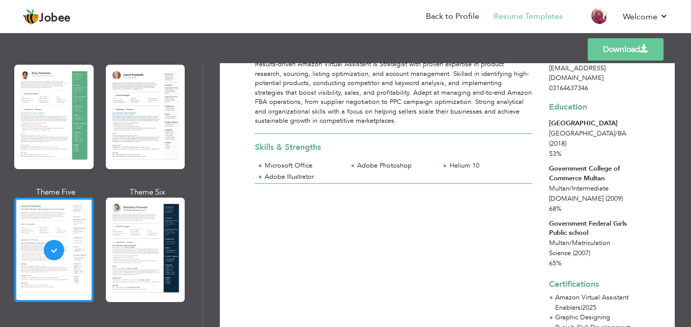
click at [158, 239] on div at bounding box center [145, 249] width 79 height 104
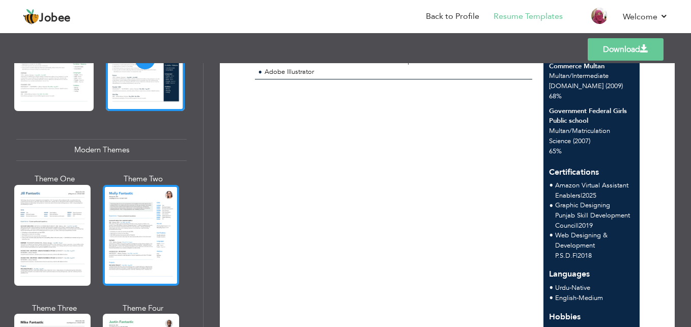
scroll to position [407, 0]
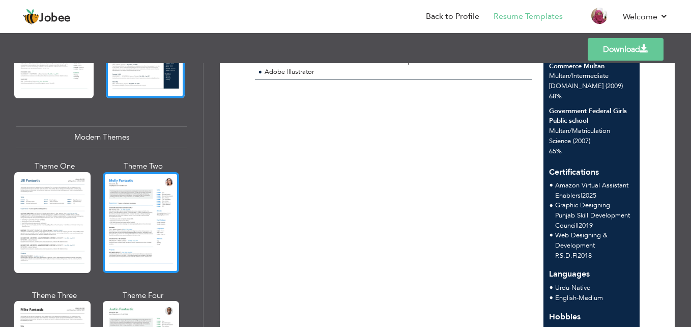
click at [117, 228] on div at bounding box center [141, 222] width 76 height 101
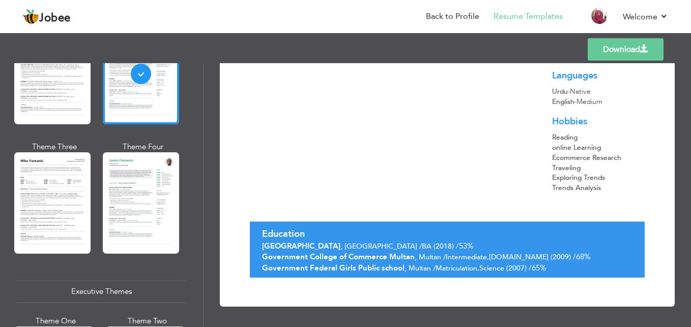
scroll to position [560, 0]
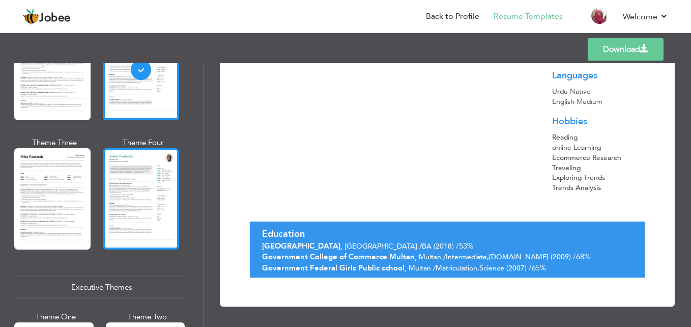
click at [108, 232] on div at bounding box center [141, 198] width 76 height 101
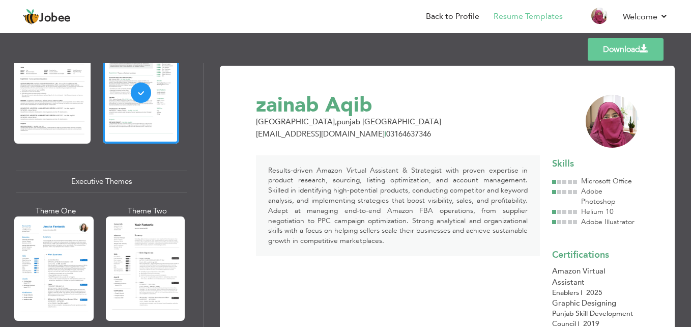
scroll to position [611, 0]
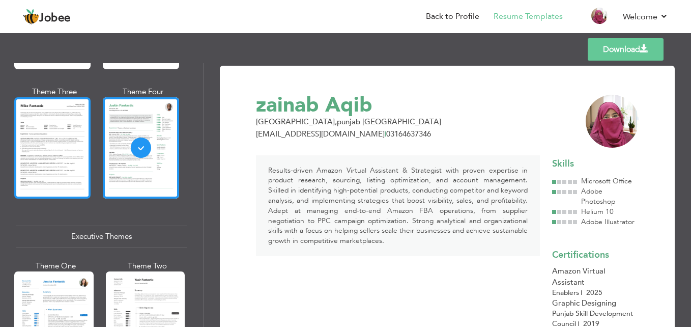
click at [49, 147] on div at bounding box center [52, 147] width 76 height 101
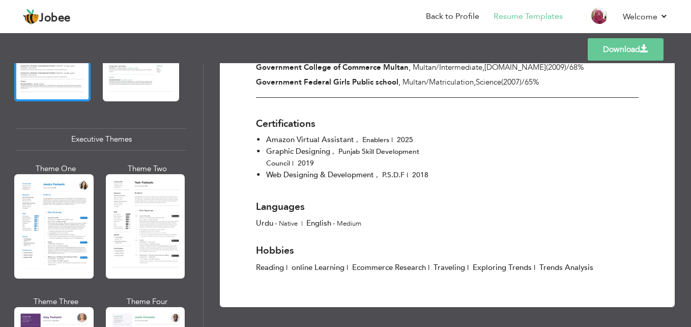
scroll to position [712, 0]
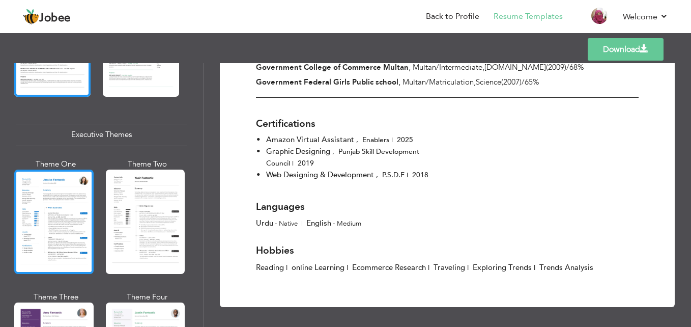
click at [50, 244] on div at bounding box center [53, 221] width 79 height 104
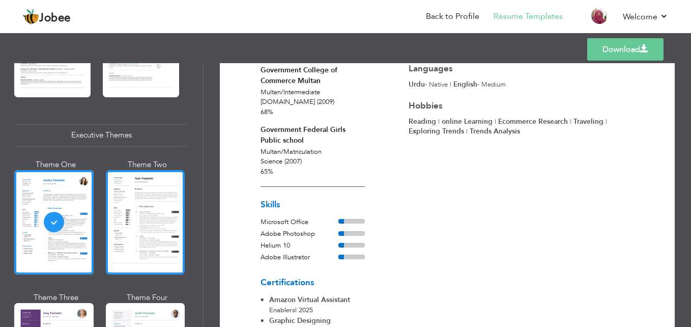
scroll to position [814, 0]
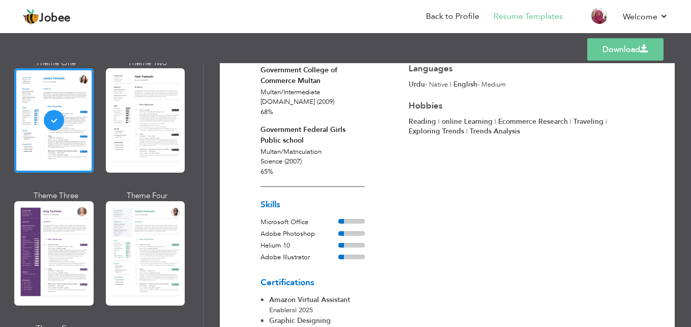
click at [86, 230] on div at bounding box center [53, 253] width 79 height 104
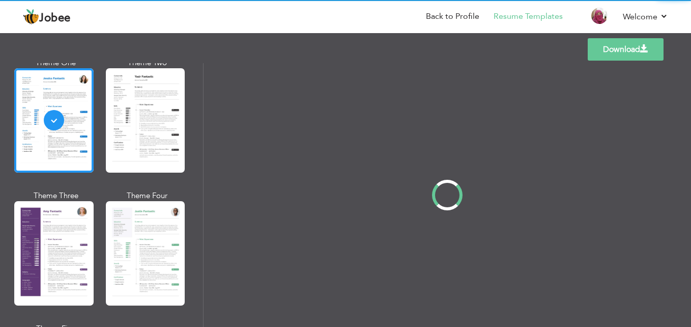
scroll to position [0, 0]
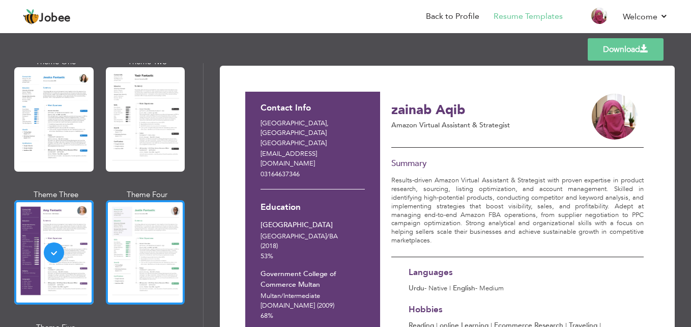
click at [177, 243] on div at bounding box center [145, 252] width 79 height 104
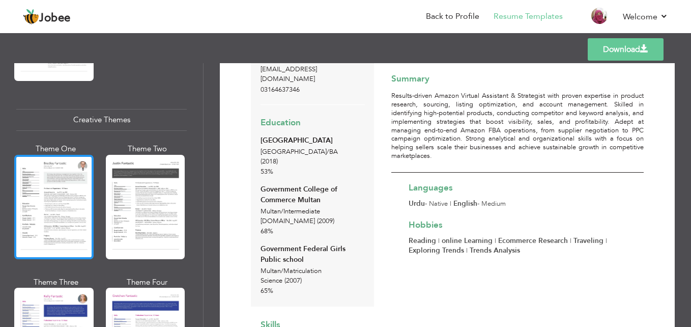
click at [69, 238] on div at bounding box center [53, 207] width 79 height 104
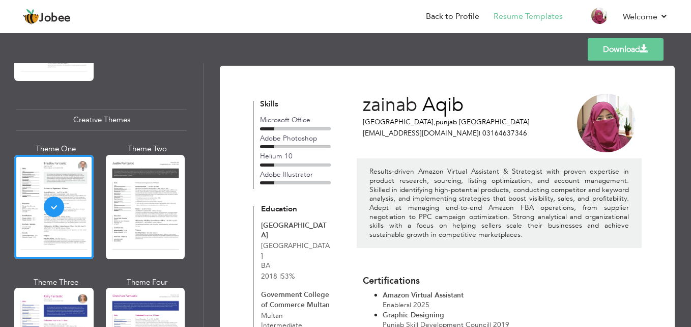
click at [129, 220] on div at bounding box center [145, 207] width 79 height 104
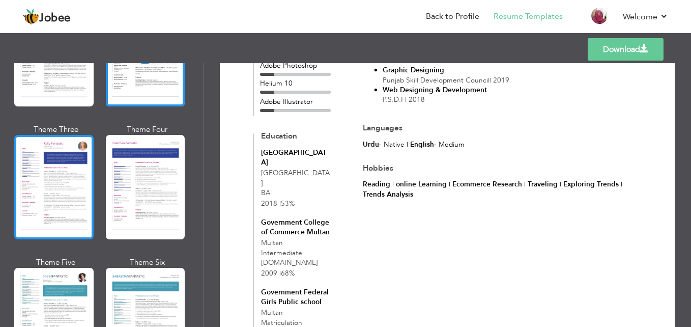
click at [73, 210] on div at bounding box center [53, 187] width 79 height 104
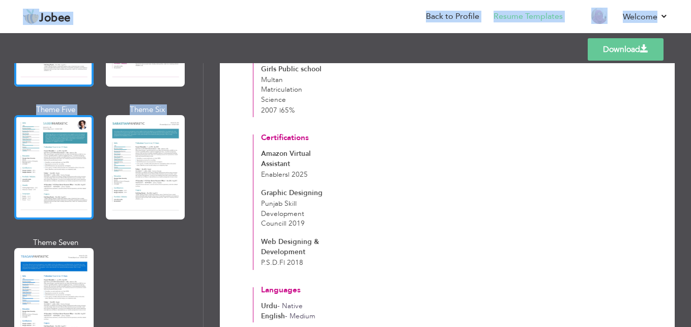
drag, startPoint x: 0, startPoint y: 217, endPoint x: 23, endPoint y: 195, distance: 31.7
click at [2, 214] on div "Professional Themes Theme One Theme Two Theme Three Theme Six" at bounding box center [101, 195] width 203 height 264
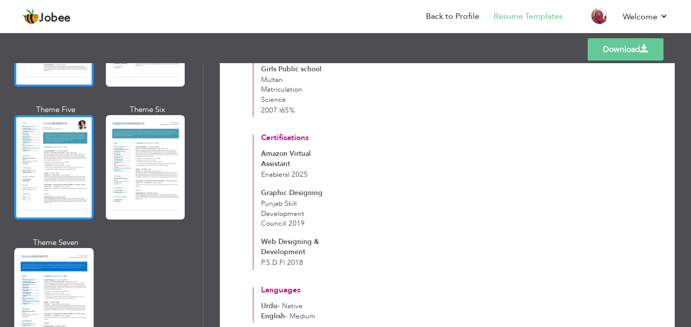
click at [23, 194] on div at bounding box center [53, 167] width 79 height 104
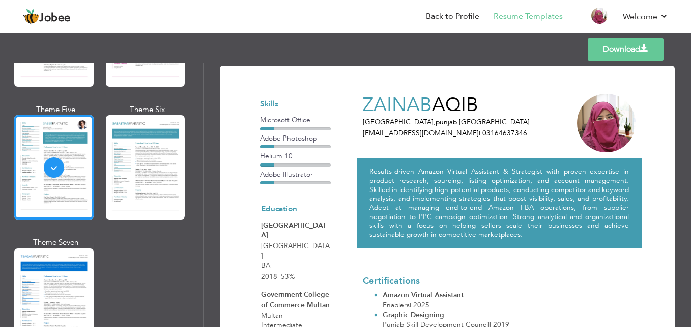
click at [634, 40] on link "Download" at bounding box center [626, 49] width 76 height 22
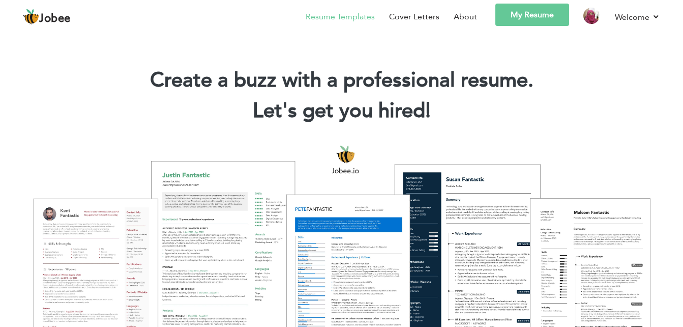
click at [359, 16] on link "Resume Templates" at bounding box center [340, 17] width 69 height 12
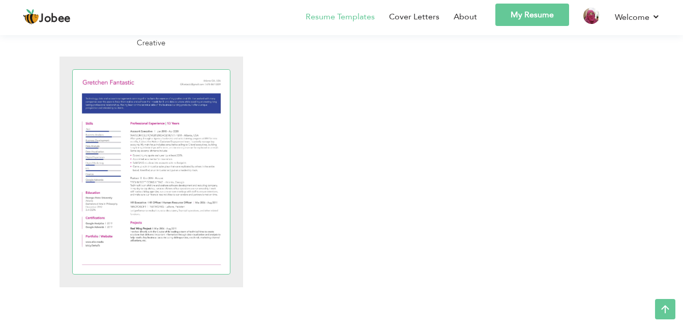
scroll to position [2442, 0]
